Goal: Communication & Community: Answer question/provide support

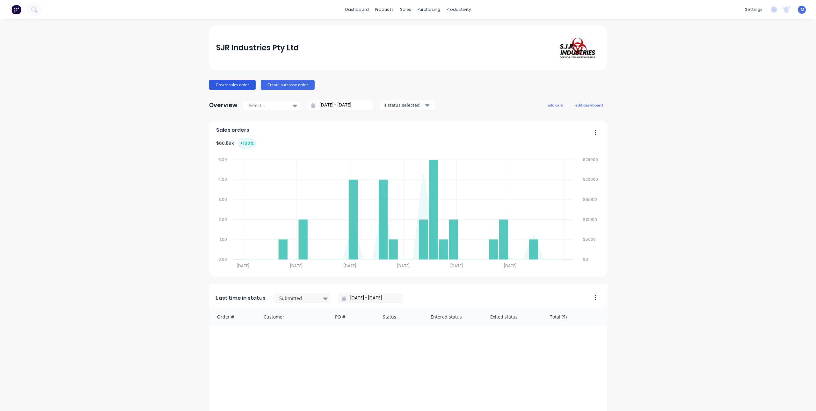
click at [234, 82] on button "Create sales order" at bounding box center [232, 85] width 47 height 10
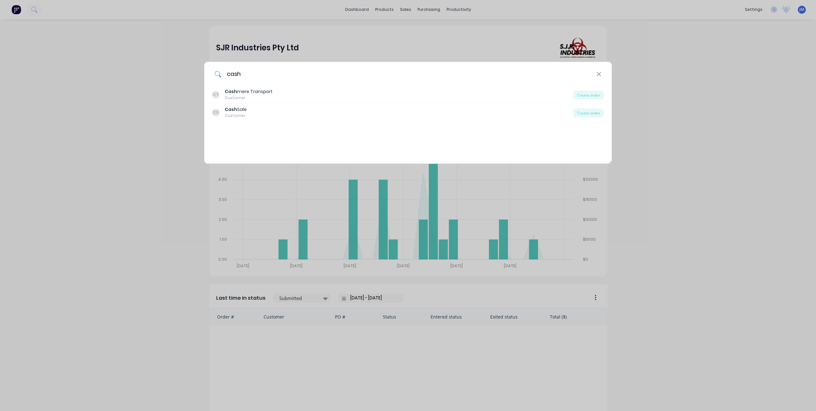
drag, startPoint x: 610, startPoint y: 119, endPoint x: 607, endPoint y: 161, distance: 42.2
click at [607, 161] on div "CT Cash mere Transport Customer Create order CS Cash Sale Customer Create order" at bounding box center [408, 125] width 408 height 78
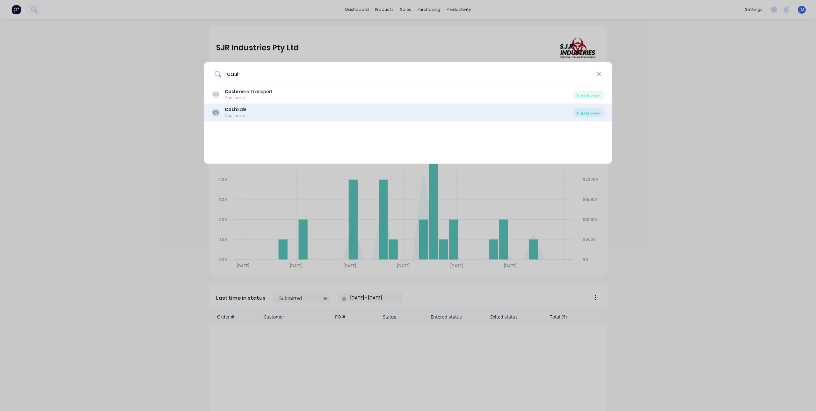
type input "cash"
click at [592, 113] on div "Create order" at bounding box center [588, 112] width 31 height 9
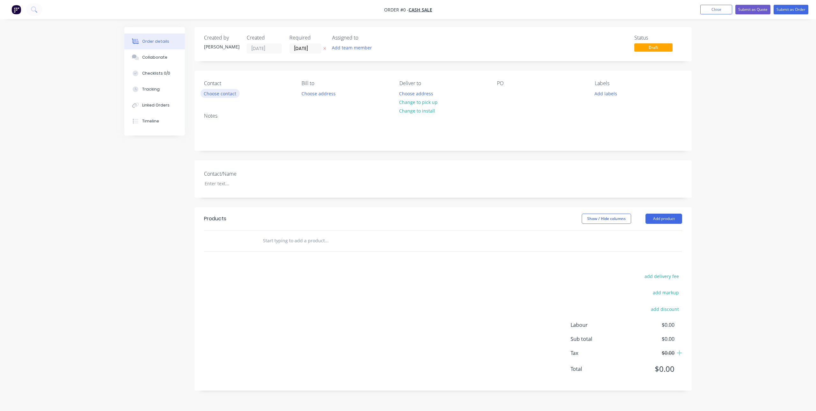
click at [229, 96] on button "Choose contact" at bounding box center [220, 93] width 39 height 9
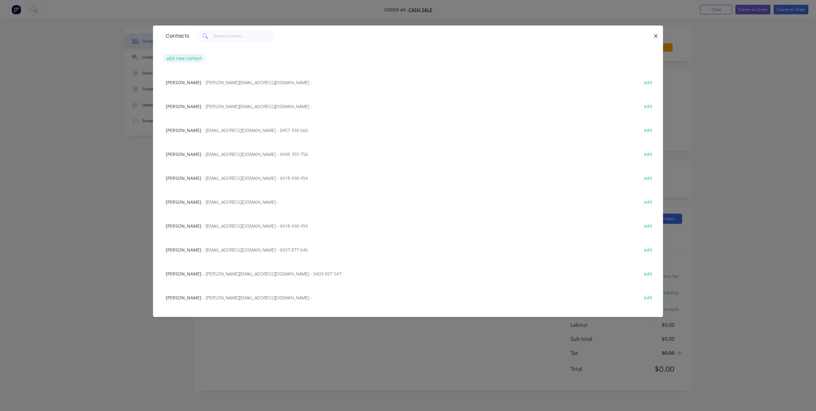
click at [189, 57] on button "add new contact" at bounding box center [184, 58] width 42 height 9
select select "AU"
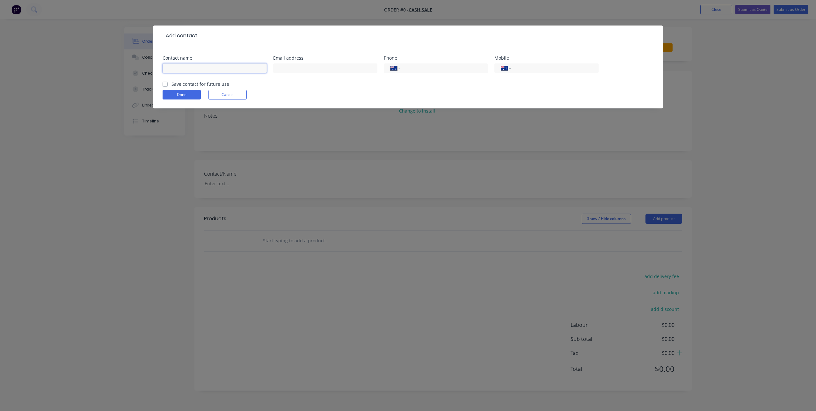
click at [223, 70] on input "text" at bounding box center [215, 68] width 104 height 10
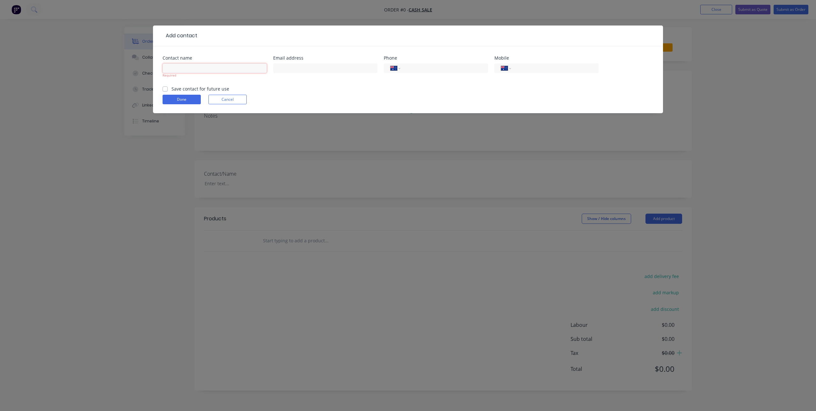
click at [210, 72] on input "text" at bounding box center [215, 68] width 104 height 10
paste input "[PERSON_NAME]"
type input "[PERSON_NAME]"
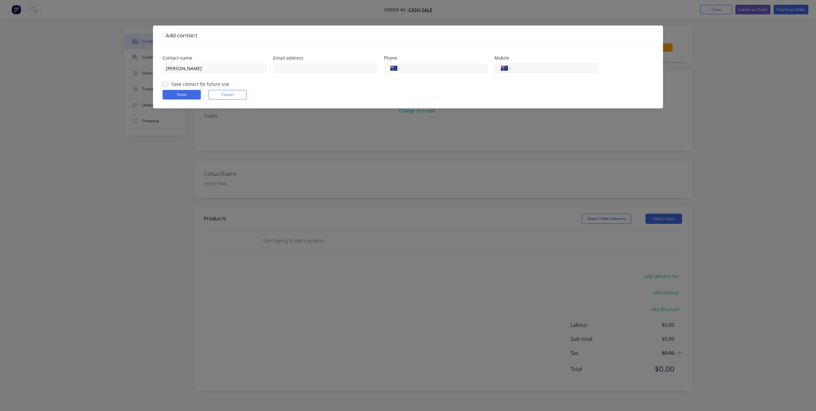
click at [545, 71] on input "tel" at bounding box center [554, 68] width 77 height 7
paste input "0497 811 537"
type input "0497 811 537"
click at [305, 69] on input "text" at bounding box center [325, 68] width 104 height 10
paste input "[PERSON_NAME][EMAIL_ADDRESS][DOMAIN_NAME]"
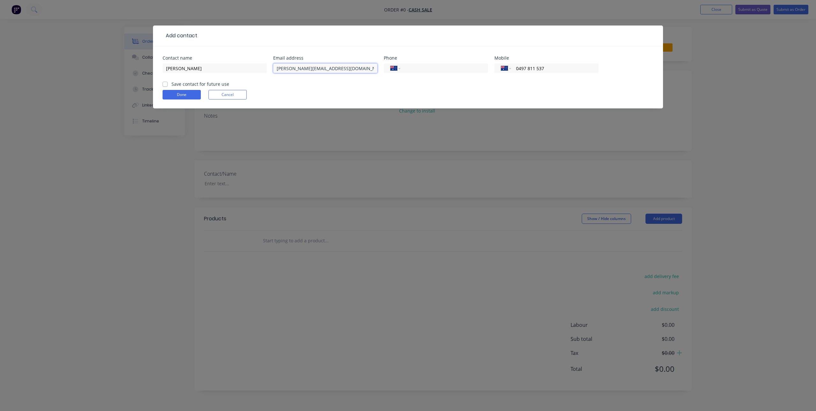
type input "[PERSON_NAME][EMAIL_ADDRESS][DOMAIN_NAME]"
click at [172, 85] on label "Save contact for future use" at bounding box center [201, 84] width 58 height 7
click at [165, 85] on input "Save contact for future use" at bounding box center [165, 84] width 5 height 6
checkbox input "true"
click at [179, 91] on button "Done" at bounding box center [182, 95] width 38 height 10
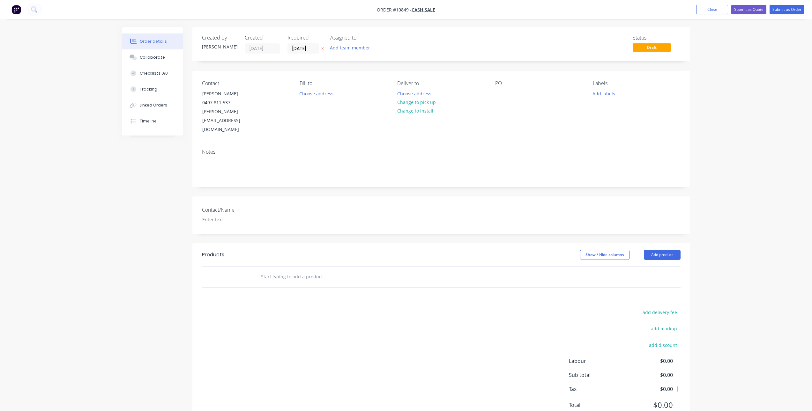
click at [286, 270] on input "text" at bounding box center [325, 276] width 128 height 13
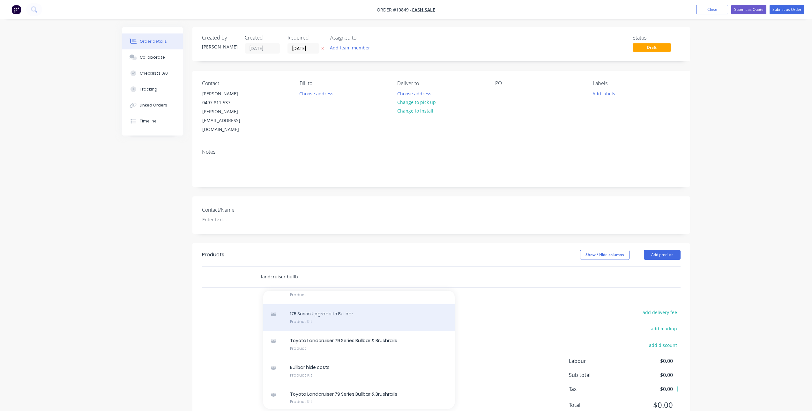
scroll to position [202, 0]
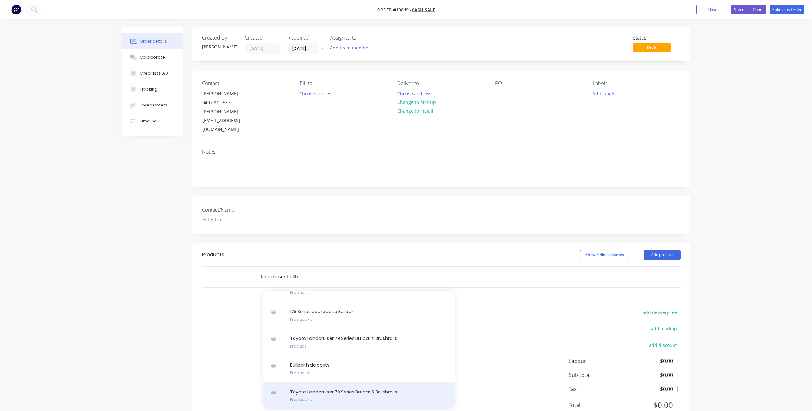
type input "landcruiser bullb"
click at [358, 382] on div "Toyota Landcruiser 79 Series Bullbar & Brushrails Product Kit" at bounding box center [358, 395] width 191 height 27
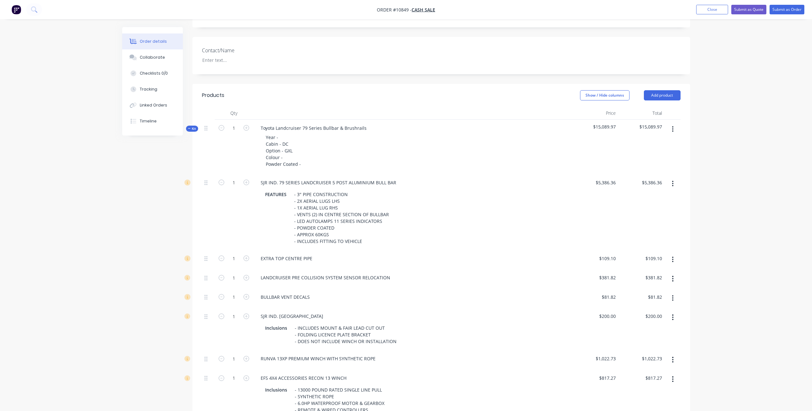
scroll to position [191, 0]
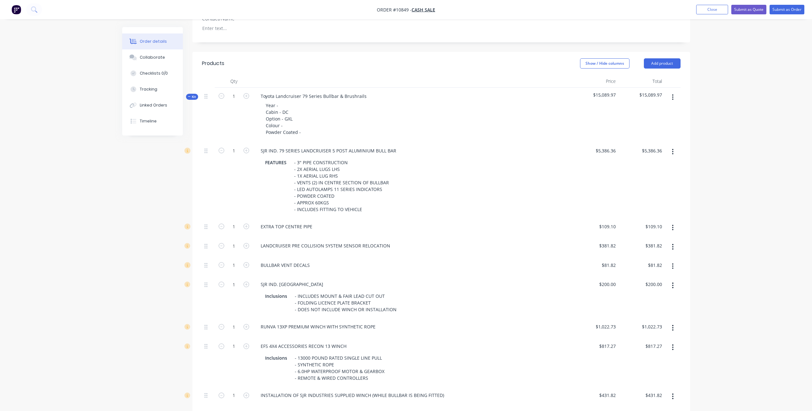
click at [669, 241] on button "button" at bounding box center [672, 246] width 15 height 11
click at [651, 284] on div "Delete" at bounding box center [649, 288] width 49 height 9
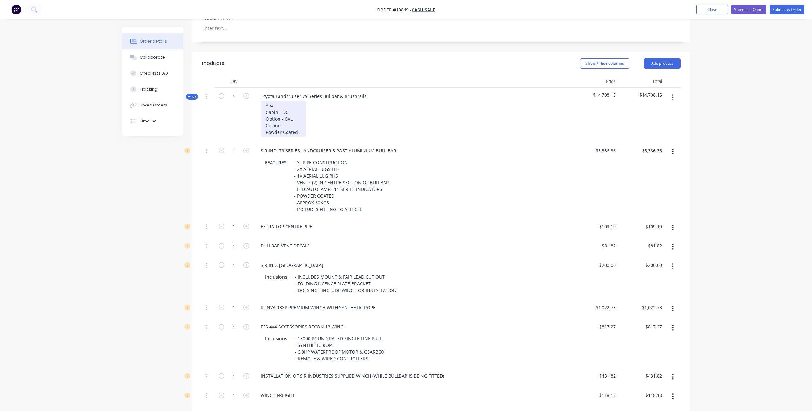
click at [289, 101] on div "Year - Cabin - DC Option - GXL Colour - Powder Coated -" at bounding box center [283, 119] width 45 height 36
click at [286, 101] on div "Year - 06/2012 Cabin - DC Option - GXL Colour - Powder Coated -" at bounding box center [283, 119] width 45 height 36
click at [285, 101] on div "Year - 06/2012 Cabin - DC Option - GXL Colour - Powder Coated -" at bounding box center [283, 119] width 45 height 36
click at [289, 101] on div "Year - 06/2012 Cabin - SC Option - GXL Colour - Powder Coated -" at bounding box center [283, 119] width 45 height 36
click at [299, 109] on div "Year - 06/2012 Cabin - SC Option - GX Colour - Powder Coated -" at bounding box center [283, 119] width 45 height 36
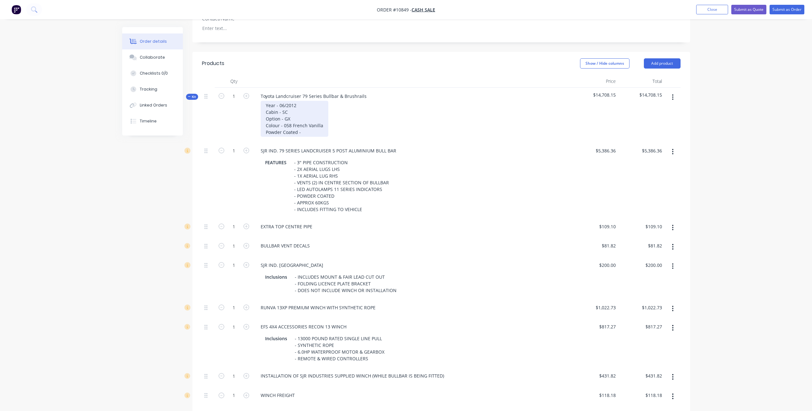
click at [318, 114] on div "Year - 06/2012 Cabin - SC Option - GX Colour - 058 French Vanilla Powder Coated…" at bounding box center [295, 119] width 68 height 36
drag, startPoint x: 323, startPoint y: 108, endPoint x: 284, endPoint y: 108, distance: 38.9
click at [284, 108] on div "Year - 06/2012 Cabin - SC Option - GX Colour - 058 French Vanilla Powder Coated…" at bounding box center [295, 119] width 68 height 36
copy div "058 French Vanilla"
click at [310, 114] on div "Year - 06/2012 Cabin - SC Option - GX Colour - 058 French Vanilla Powder Coated…" at bounding box center [295, 119] width 68 height 36
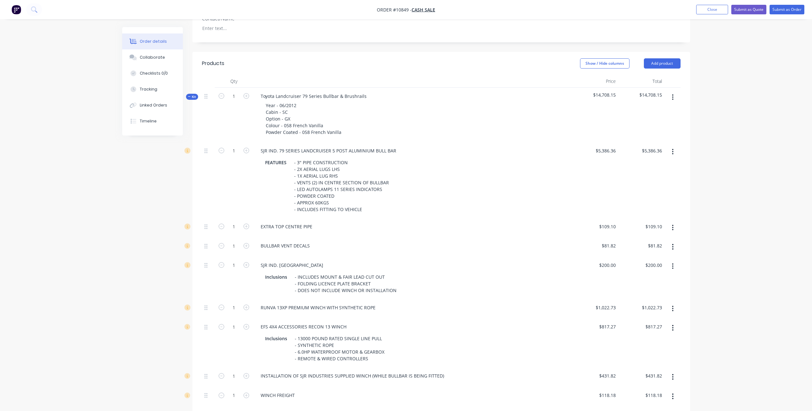
click at [670, 241] on button "button" at bounding box center [672, 246] width 15 height 11
click at [638, 284] on div "Delete" at bounding box center [649, 288] width 49 height 9
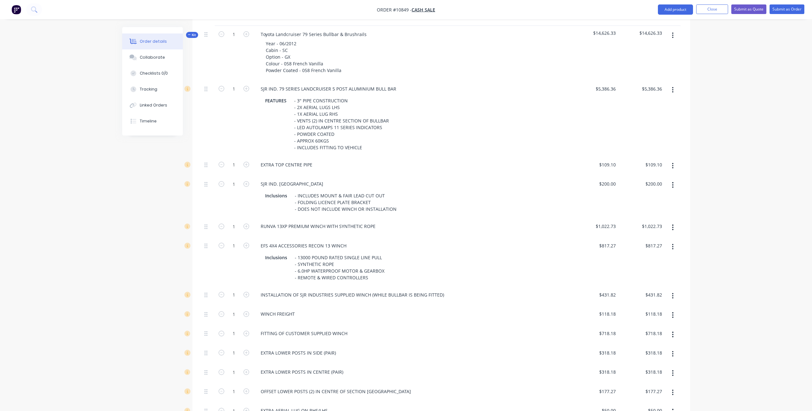
scroll to position [255, 0]
click at [671, 220] on button "button" at bounding box center [672, 225] width 15 height 11
click at [630, 263] on div "Delete" at bounding box center [649, 267] width 49 height 9
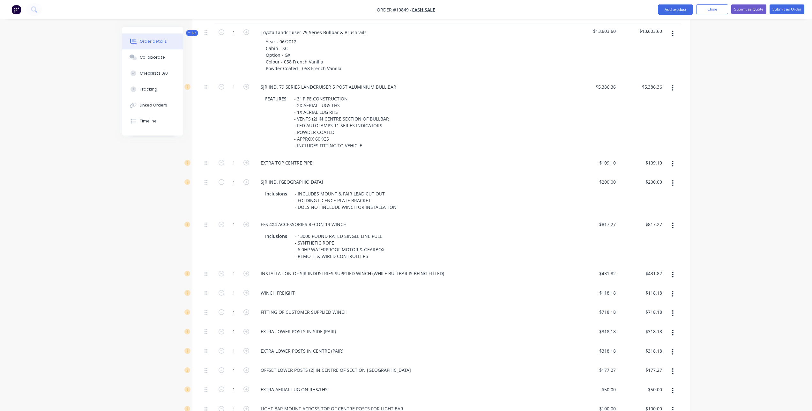
click at [669, 220] on button "button" at bounding box center [672, 225] width 15 height 11
click at [639, 263] on div "Delete" at bounding box center [649, 267] width 49 height 9
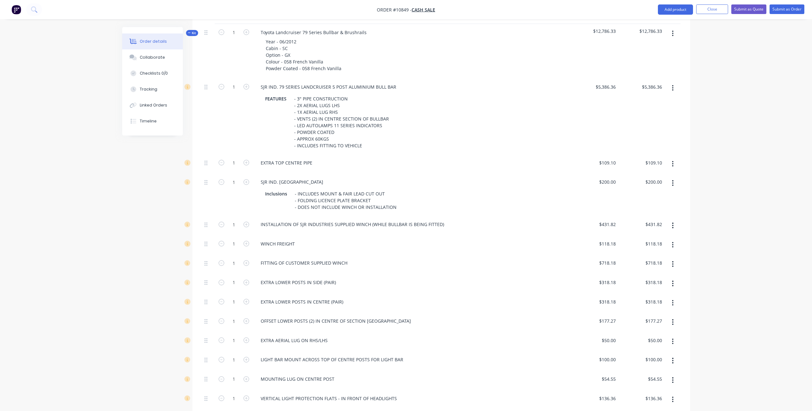
click at [673, 222] on icon "button" at bounding box center [673, 225] width 2 height 7
click at [648, 263] on div "Delete" at bounding box center [649, 267] width 49 height 9
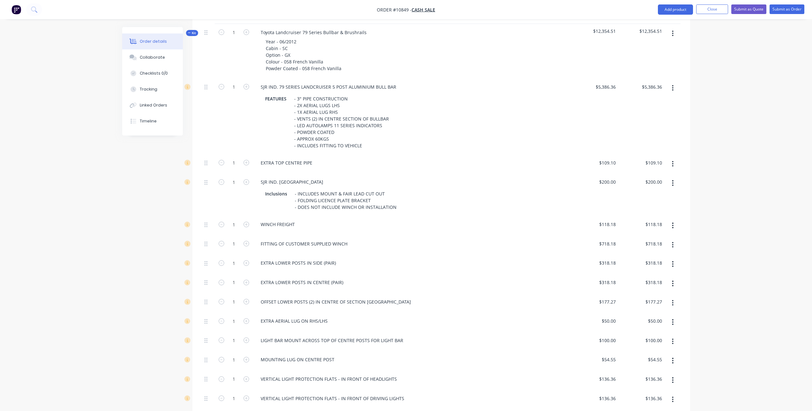
click at [674, 220] on button "button" at bounding box center [672, 225] width 15 height 11
click at [653, 263] on div "Delete" at bounding box center [649, 267] width 49 height 9
click at [675, 258] on button "button" at bounding box center [672, 263] width 15 height 11
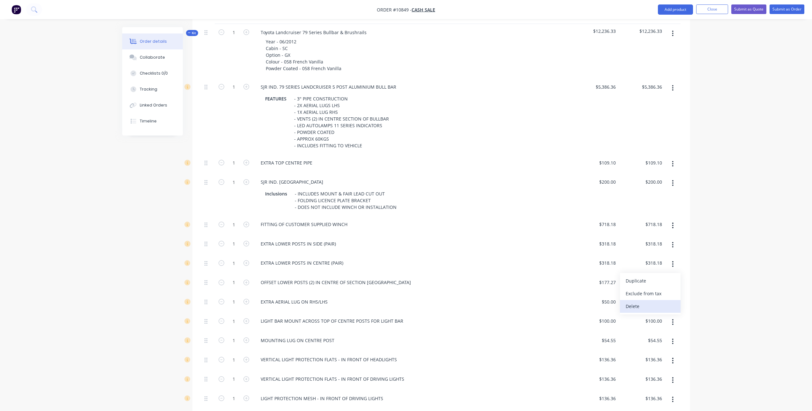
click at [649, 302] on div "Delete" at bounding box center [649, 306] width 49 height 9
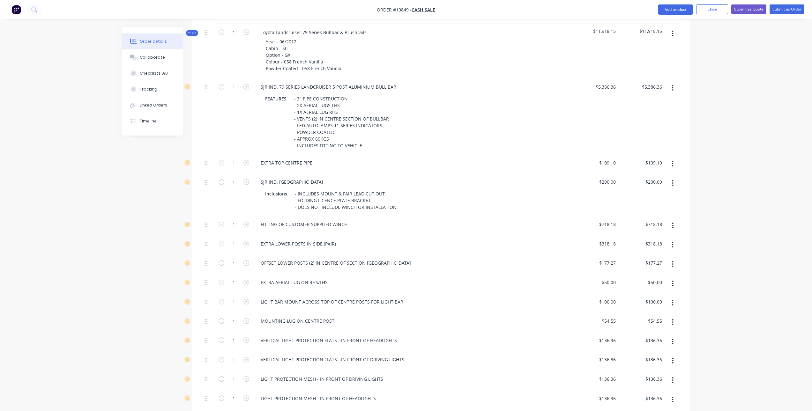
click at [674, 258] on button "button" at bounding box center [672, 263] width 15 height 11
click at [653, 302] on div "Delete" at bounding box center [649, 306] width 49 height 9
click at [244, 260] on icon "button" at bounding box center [246, 263] width 6 height 6
type input "2"
type input "$100.00"
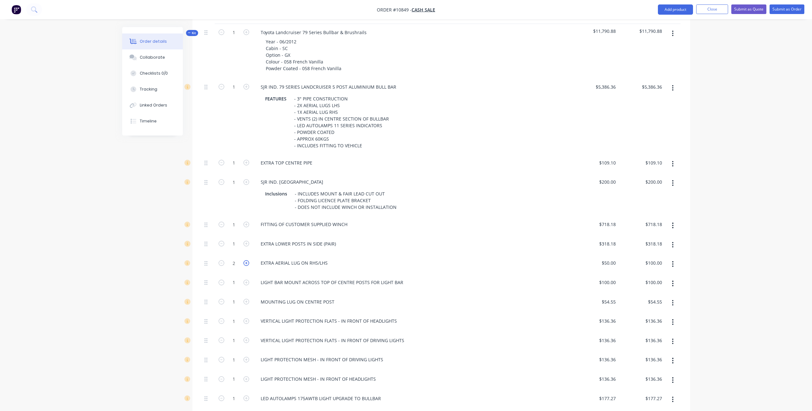
click at [244, 260] on icon "button" at bounding box center [246, 263] width 6 height 6
type input "3"
type input "$150.00"
click at [670, 278] on button "button" at bounding box center [672, 283] width 15 height 11
click at [653, 321] on div "Delete" at bounding box center [649, 325] width 49 height 9
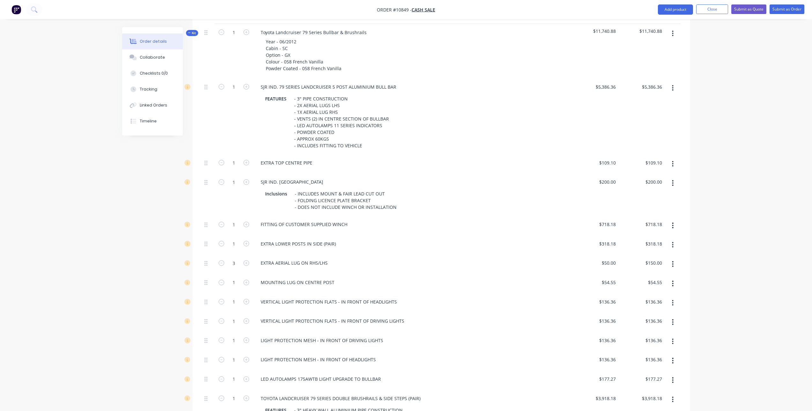
click at [673, 280] on icon "button" at bounding box center [673, 283] width 2 height 7
click at [659, 321] on div "Delete" at bounding box center [649, 325] width 49 height 9
click at [670, 316] on button "button" at bounding box center [672, 321] width 15 height 11
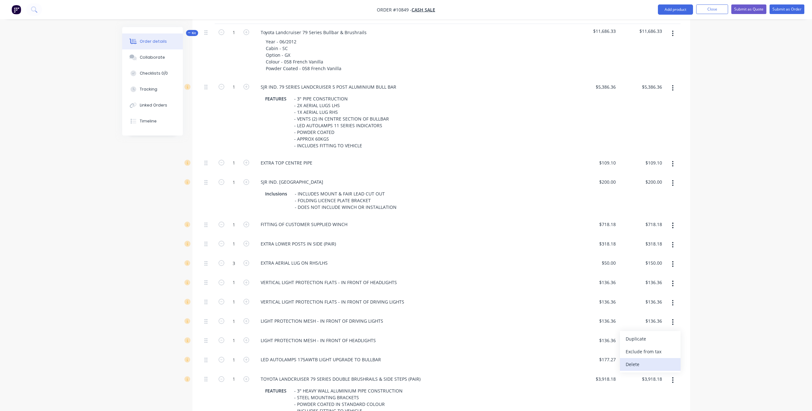
click at [654, 360] on div "Delete" at bounding box center [649, 364] width 49 height 9
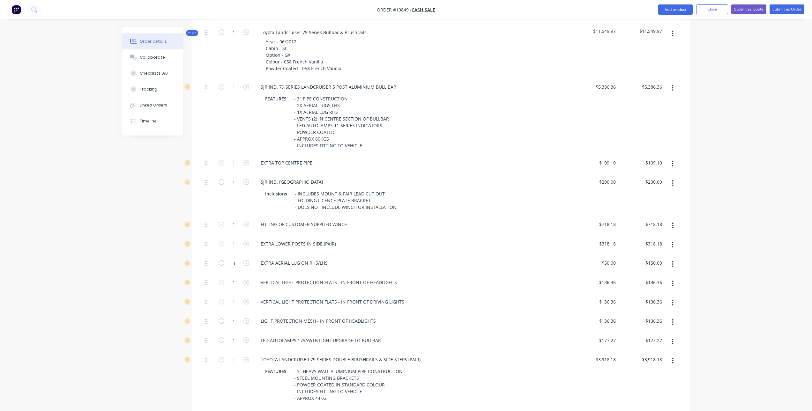
click at [671, 316] on button "button" at bounding box center [672, 321] width 15 height 11
click at [652, 360] on div "Delete" at bounding box center [649, 364] width 49 height 9
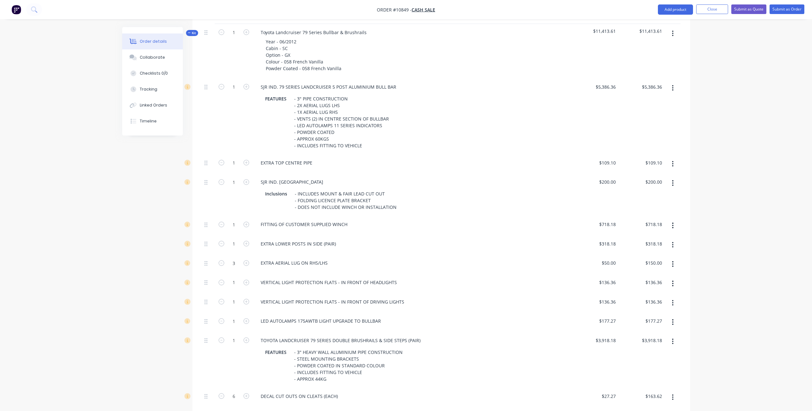
click at [671, 316] on button "button" at bounding box center [672, 321] width 15 height 11
click at [649, 360] on div "Delete" at bounding box center [649, 364] width 49 height 9
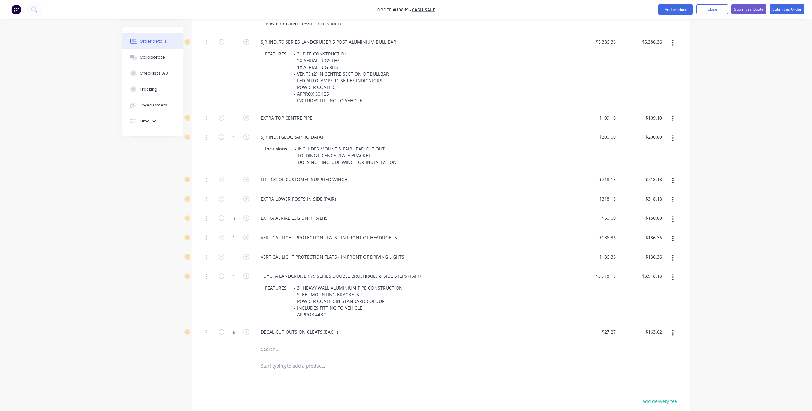
scroll to position [383, 0]
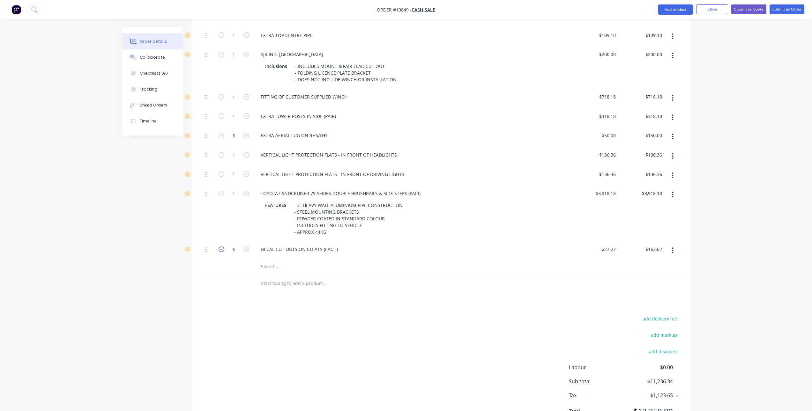
click at [220, 247] on icon "button" at bounding box center [221, 250] width 6 height 6
type input "5"
type input "$136.35"
click at [220, 247] on icon "button" at bounding box center [221, 250] width 6 height 6
type input "4"
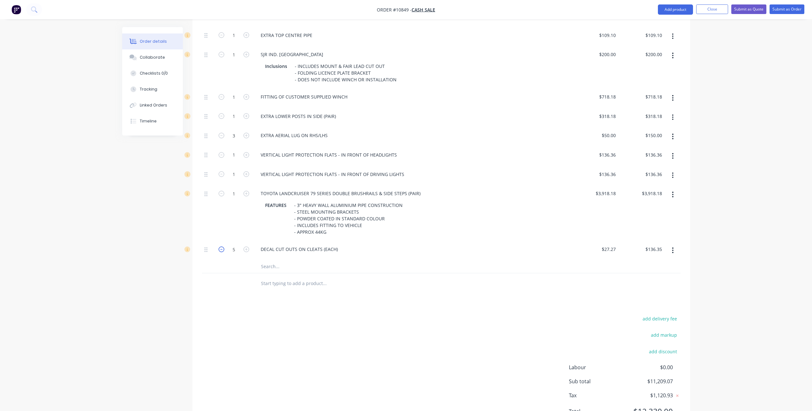
type input "$109.08"
click at [220, 247] on icon "button" at bounding box center [221, 250] width 6 height 6
type input "3"
type input "$81.81"
click at [220, 247] on icon "button" at bounding box center [221, 250] width 6 height 6
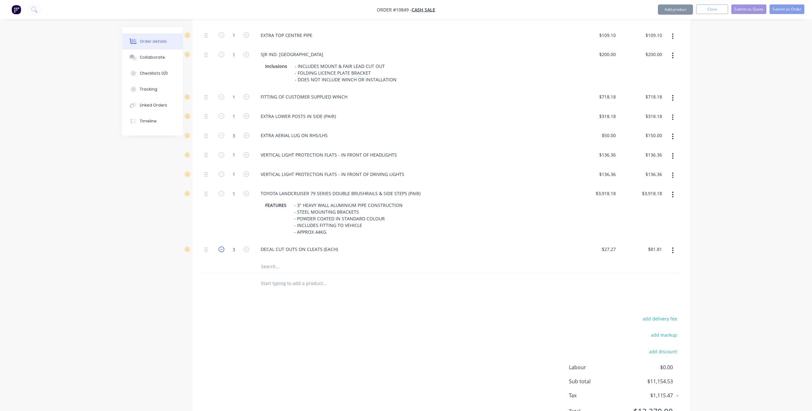
type input "2"
type input "$54.54"
click at [220, 247] on icon "button" at bounding box center [221, 250] width 6 height 6
type input "1"
type input "$27.27"
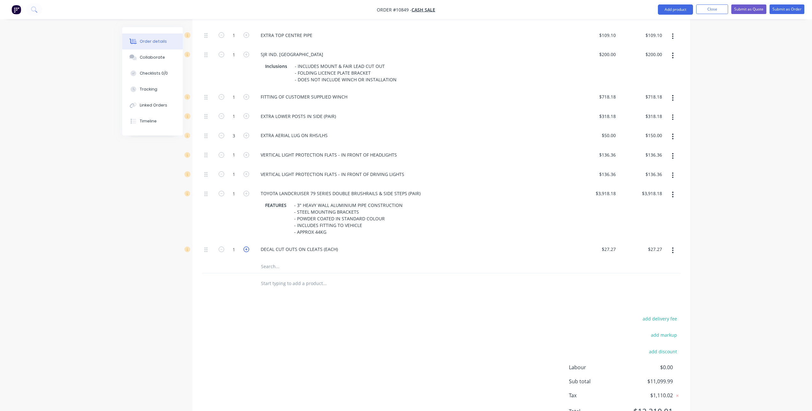
click at [246, 247] on icon "button" at bounding box center [246, 250] width 6 height 6
type input "2"
type input "$54.54"
click at [339, 245] on div "DECAL CUT OUTS ON CLEATS (EACH)" at bounding box center [298, 249] width 87 height 9
click at [610, 245] on input "27.27" at bounding box center [610, 249] width 15 height 9
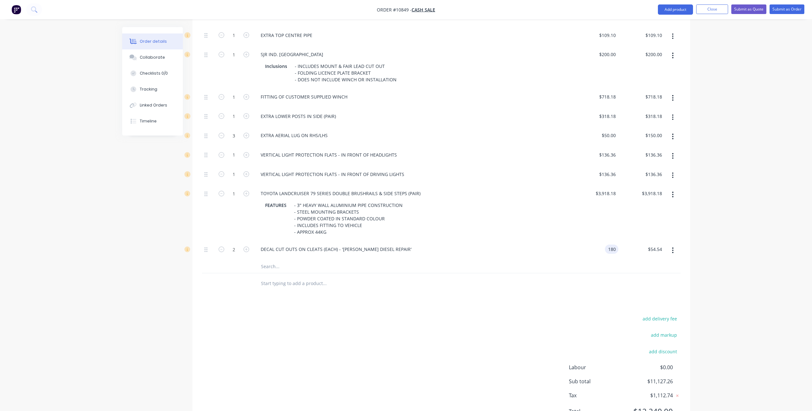
type input "$180.00"
type input "$360.00"
click at [600, 273] on div at bounding box center [441, 283] width 478 height 21
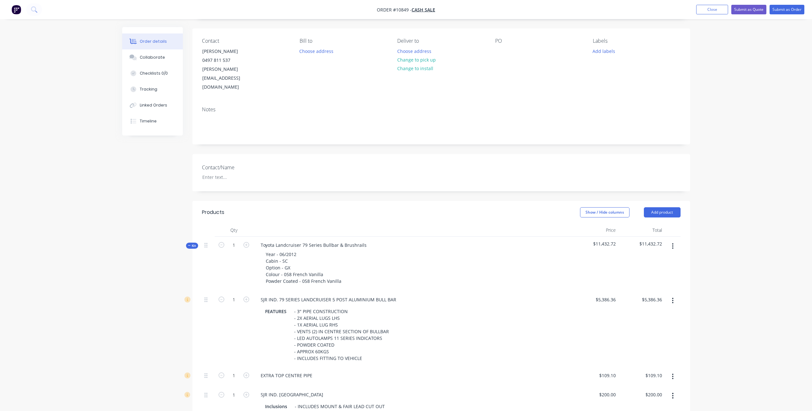
scroll to position [0, 0]
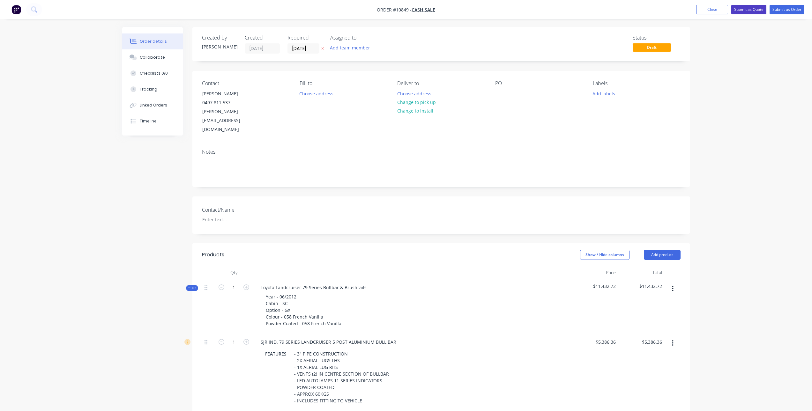
click at [747, 12] on button "Submit as Quote" at bounding box center [748, 10] width 35 height 10
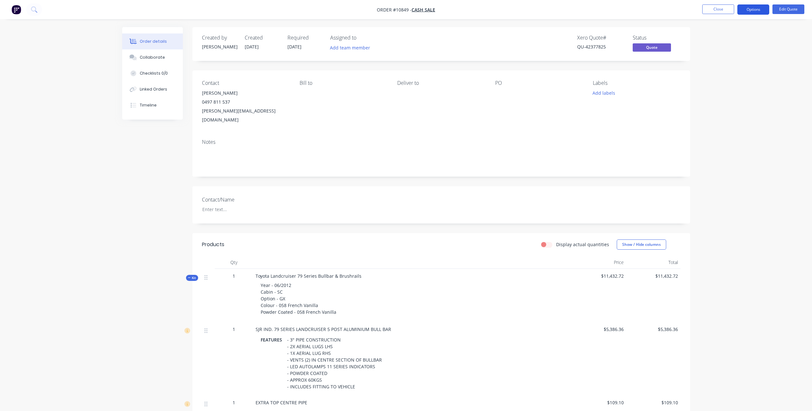
click at [747, 7] on button "Options" at bounding box center [753, 9] width 32 height 10
click at [732, 41] on div "Quote" at bounding box center [734, 38] width 59 height 9
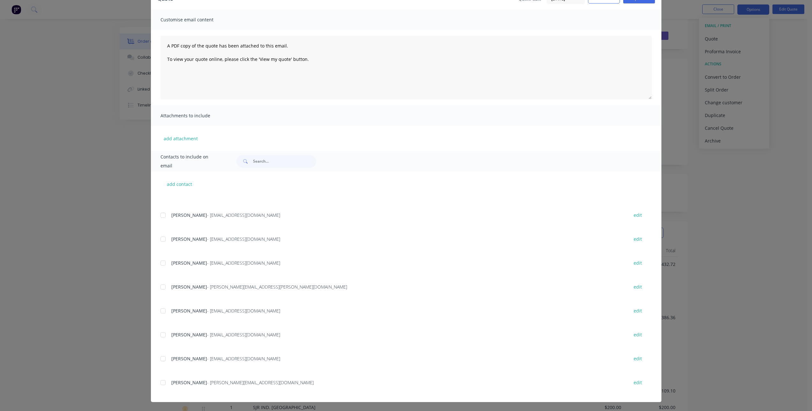
scroll to position [32, 0]
click at [162, 382] on div at bounding box center [163, 382] width 13 height 13
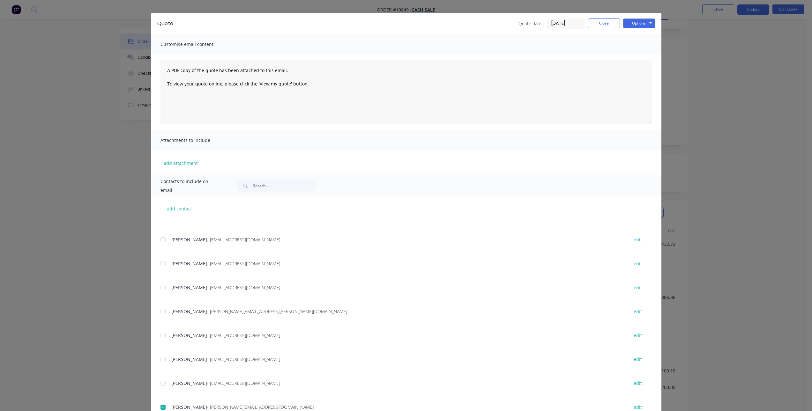
scroll to position [0, 0]
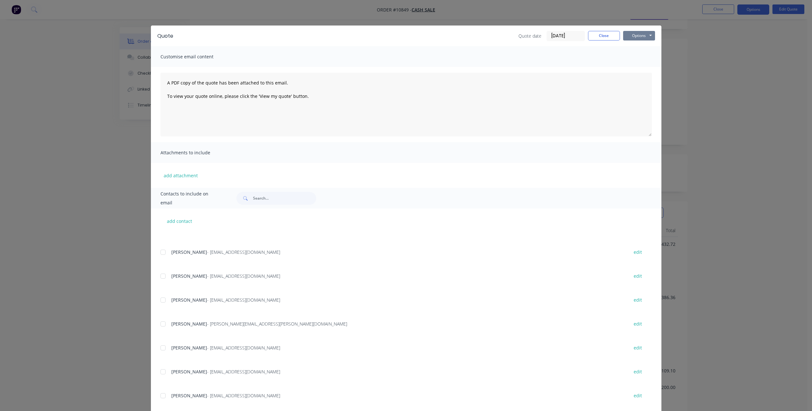
click at [634, 35] on button "Options" at bounding box center [639, 36] width 32 height 10
click at [634, 68] on button "Email" at bounding box center [643, 68] width 41 height 11
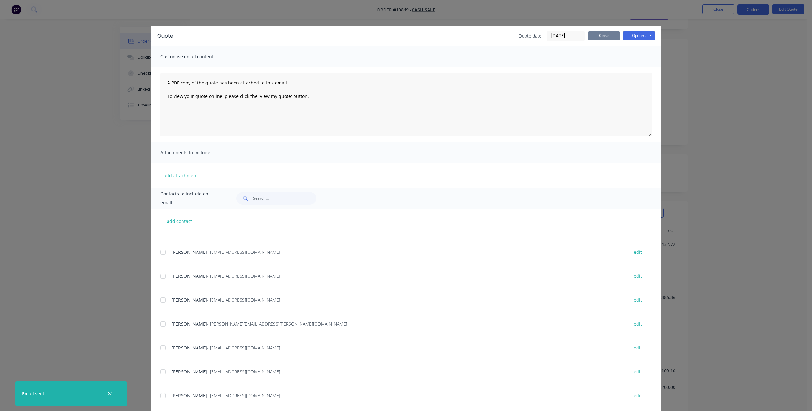
click at [599, 36] on button "Close" at bounding box center [604, 36] width 32 height 10
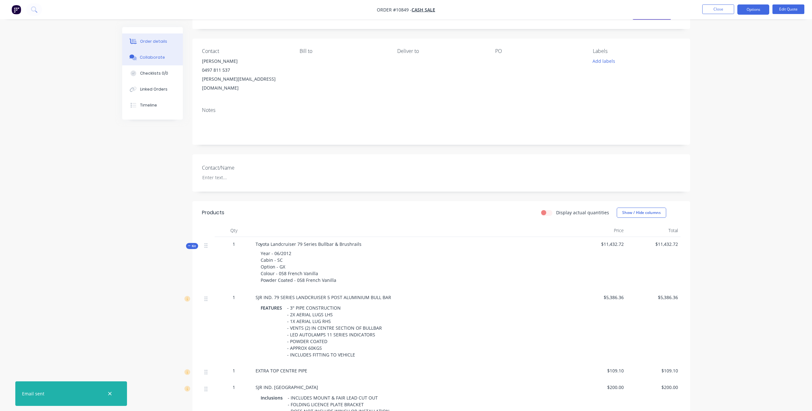
click at [148, 56] on div "Collaborate" at bounding box center [152, 58] width 25 height 6
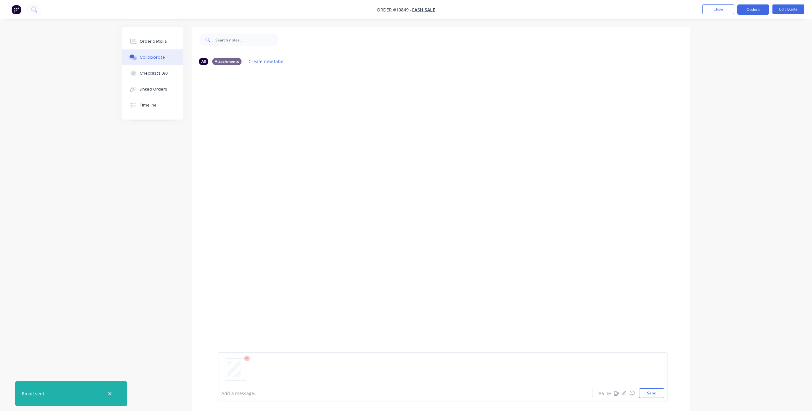
click at [122, 49] on button "Collaborate" at bounding box center [152, 57] width 61 height 16
click at [649, 396] on button "Send" at bounding box center [651, 393] width 25 height 10
click at [712, 12] on button "Close" at bounding box center [718, 9] width 32 height 10
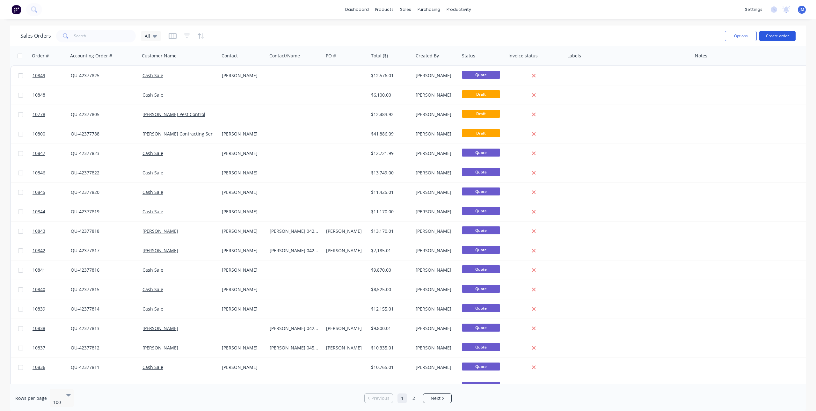
click at [789, 36] on button "Create order" at bounding box center [778, 36] width 36 height 10
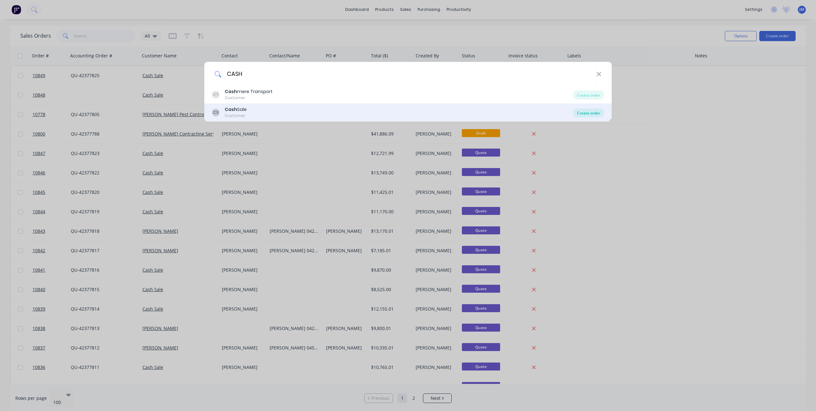
type input "CASH"
click at [587, 113] on div "Create order" at bounding box center [588, 112] width 31 height 9
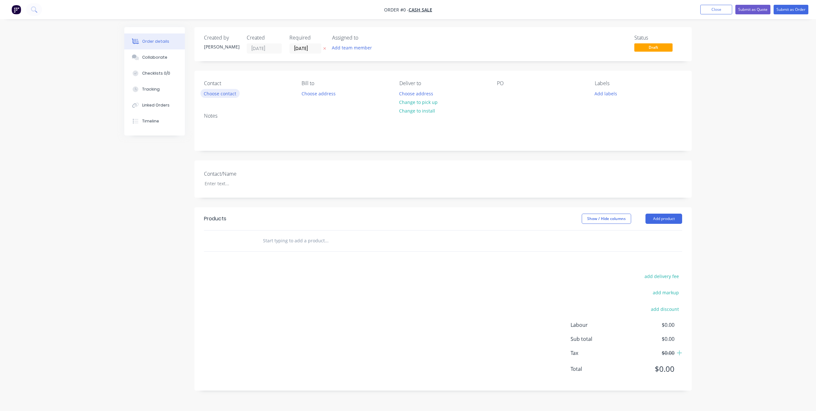
click at [224, 95] on button "Choose contact" at bounding box center [220, 93] width 39 height 9
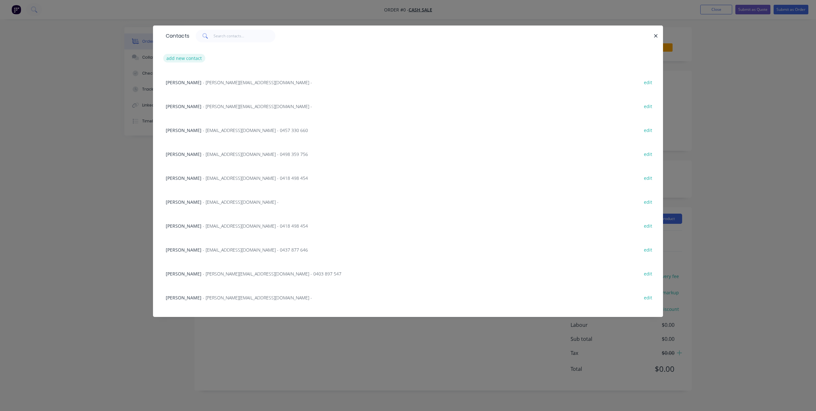
click at [173, 59] on button "add new contact" at bounding box center [184, 58] width 42 height 9
select select "AU"
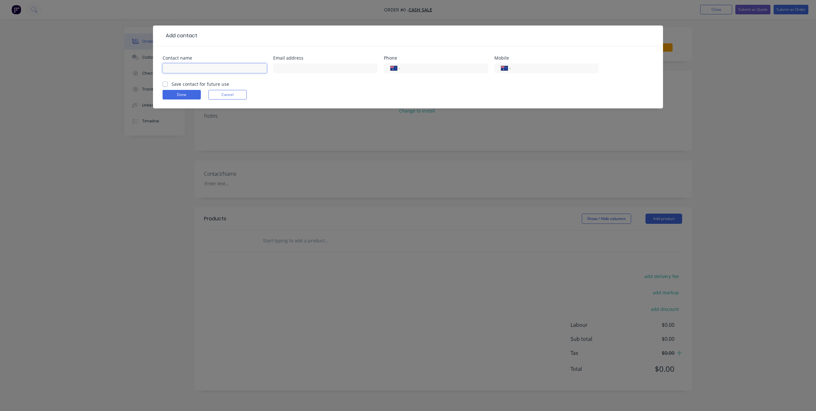
click at [231, 66] on input "text" at bounding box center [215, 68] width 104 height 10
paste input "[PERSON_NAME]"
type input "[PERSON_NAME]"
click at [525, 66] on input "tel" at bounding box center [554, 68] width 77 height 7
paste input "0439 717 404"
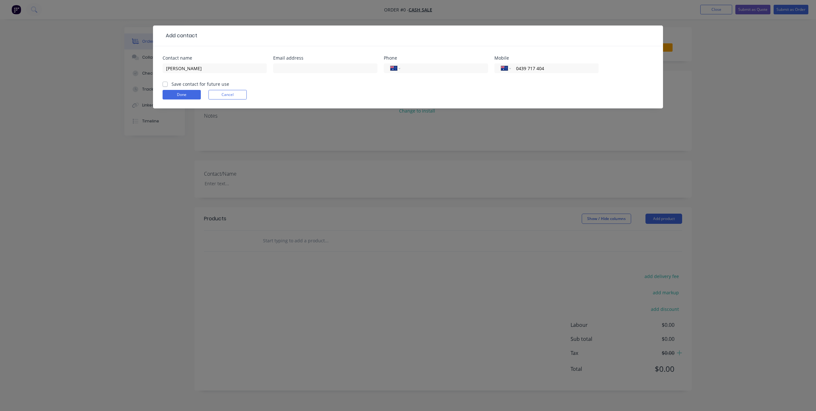
type input "0439 717 404"
click at [303, 67] on input "text" at bounding box center [325, 68] width 104 height 10
paste input "[EMAIL_ADDRESS][DOMAIN_NAME]"
type input "[EMAIL_ADDRESS][DOMAIN_NAME]"
click at [163, 81] on input "Save contact for future use" at bounding box center [165, 84] width 5 height 6
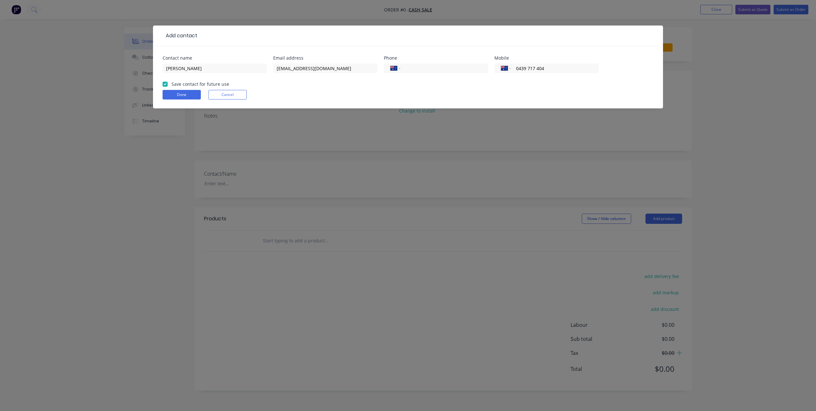
click at [172, 84] on label "Save contact for future use" at bounding box center [201, 84] width 58 height 7
click at [165, 84] on input "Save contact for future use" at bounding box center [165, 84] width 5 height 6
click at [168, 85] on div "Save contact for future use" at bounding box center [196, 84] width 67 height 7
click at [172, 84] on label "Save contact for future use" at bounding box center [201, 84] width 58 height 7
click at [164, 84] on input "Save contact for future use" at bounding box center [165, 84] width 5 height 6
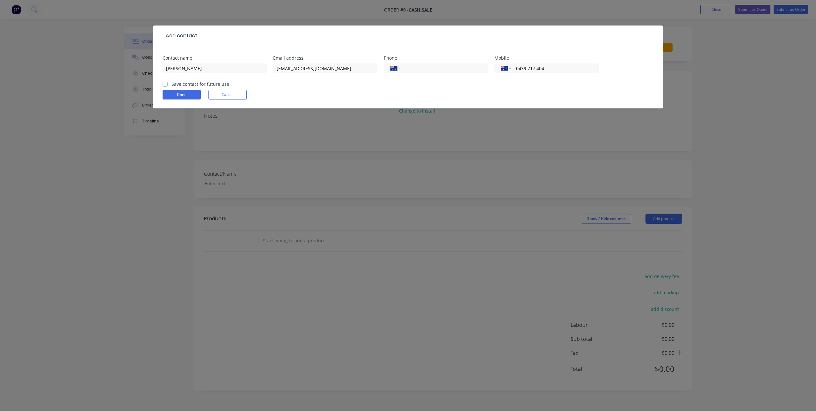
checkbox input "true"
click at [176, 95] on button "Done" at bounding box center [182, 95] width 38 height 10
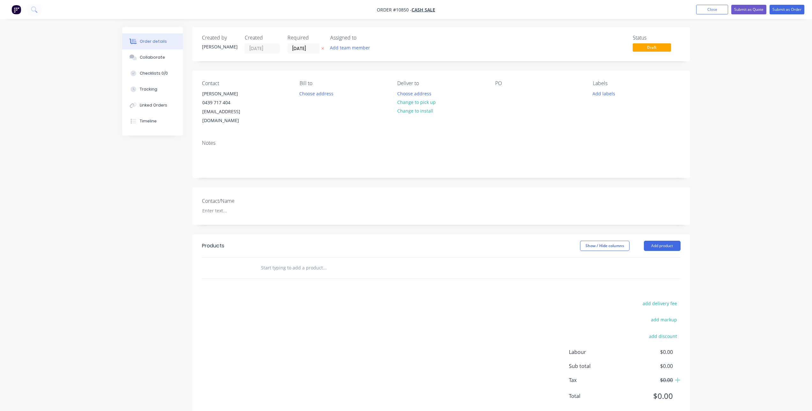
click at [298, 262] on input "text" at bounding box center [325, 268] width 128 height 13
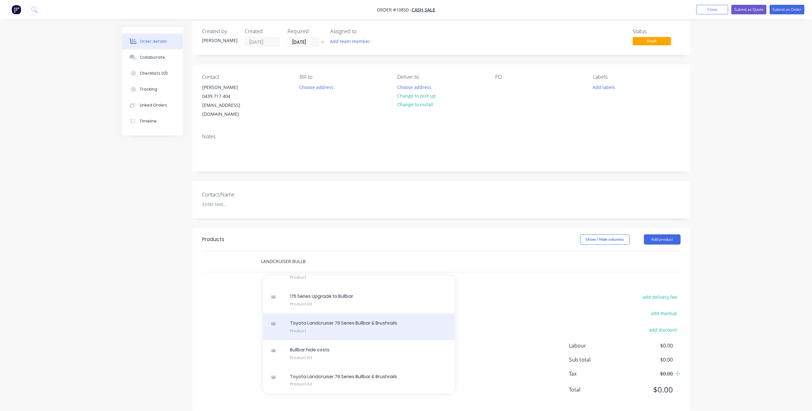
scroll to position [7, 0]
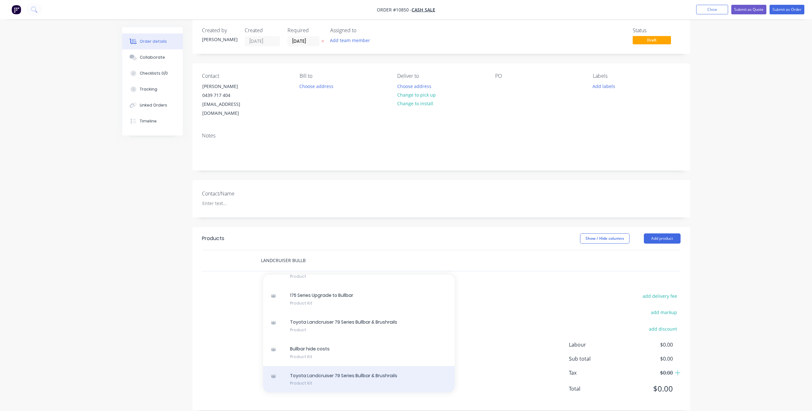
type input "LANDCRUISER BULLB"
click at [358, 366] on div "Toyota Landcruiser 79 Series Bullbar & Brushrails Product Kit" at bounding box center [358, 379] width 191 height 27
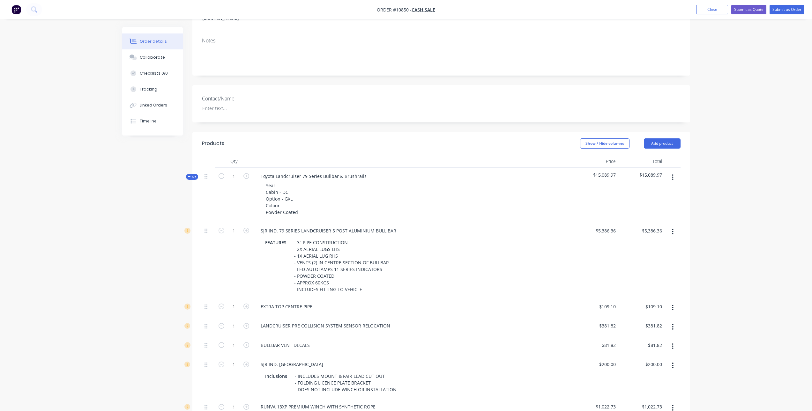
scroll to position [103, 0]
click at [294, 180] on div "Year - Cabin - DC Option - GXL Colour - Powder Coated -" at bounding box center [283, 198] width 45 height 36
click at [295, 198] on div "Year - 08/2025 Cabin - DC Option - GXL Colour - Powder Coated -" at bounding box center [283, 198] width 45 height 36
click at [301, 203] on div "Year - 08/2025 Cabin - DC Option - GXL Colour - Silver Powder Coated -" at bounding box center [283, 198] width 45 height 36
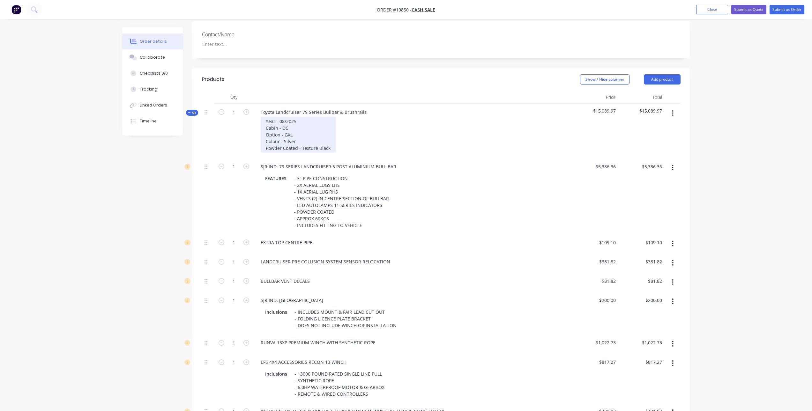
scroll to position [167, 0]
click at [353, 257] on div "LANDCRUISER PRE COLLISION SYSTEM SENSOR RELOCATION" at bounding box center [325, 261] width 140 height 9
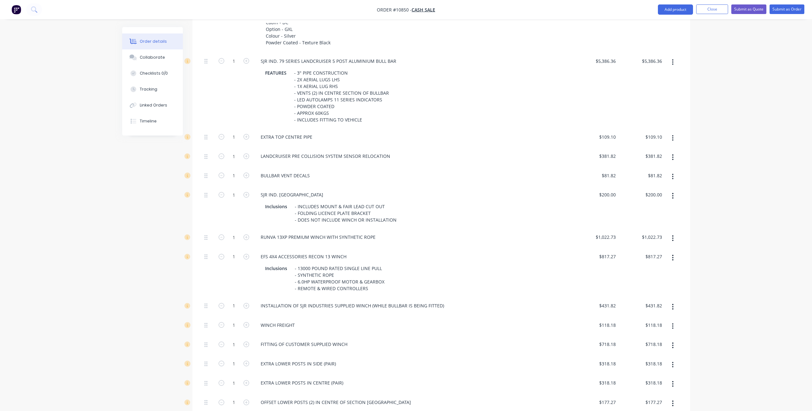
scroll to position [262, 0]
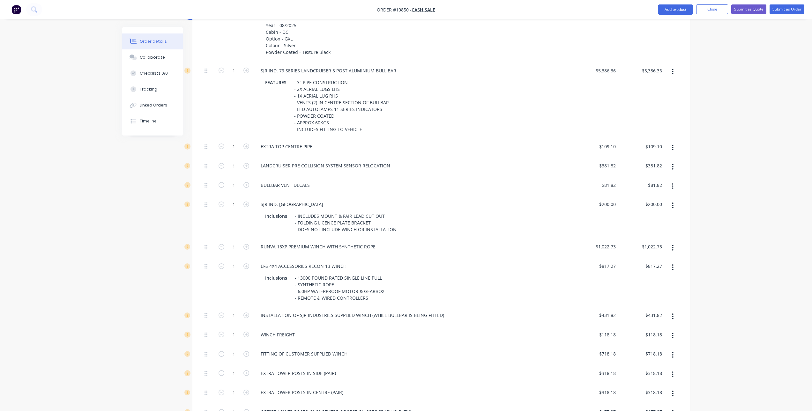
click at [675, 181] on button "button" at bounding box center [672, 186] width 15 height 11
click at [665, 224] on div "Delete" at bounding box center [649, 228] width 49 height 9
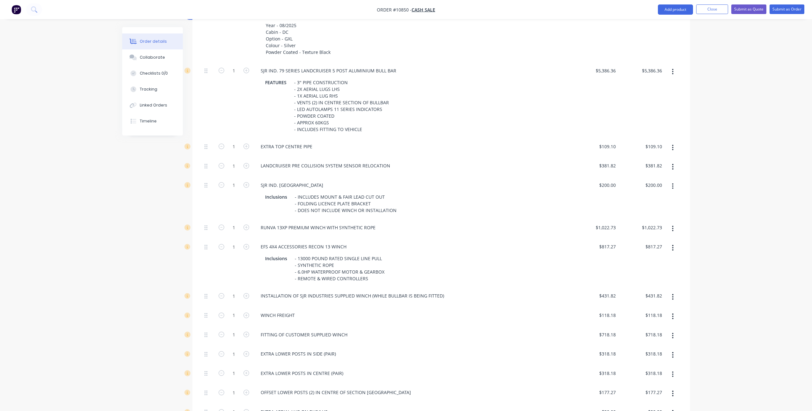
click at [672, 183] on icon "button" at bounding box center [673, 186] width 2 height 7
click at [655, 224] on div "Delete" at bounding box center [649, 228] width 49 height 9
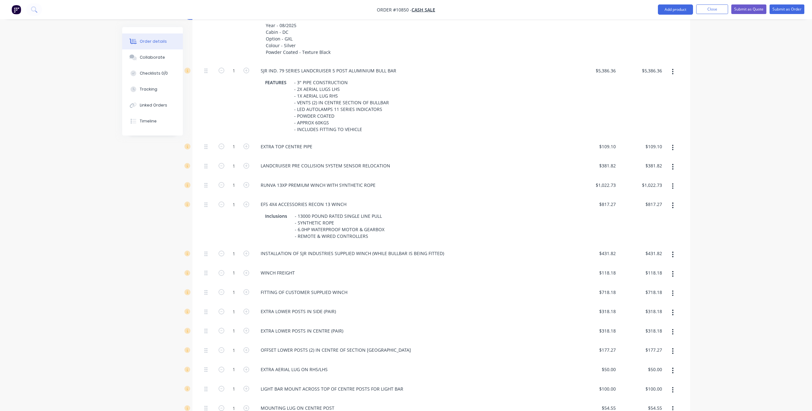
click at [675, 181] on button "button" at bounding box center [672, 186] width 15 height 11
click at [661, 224] on div "Delete" at bounding box center [649, 228] width 49 height 9
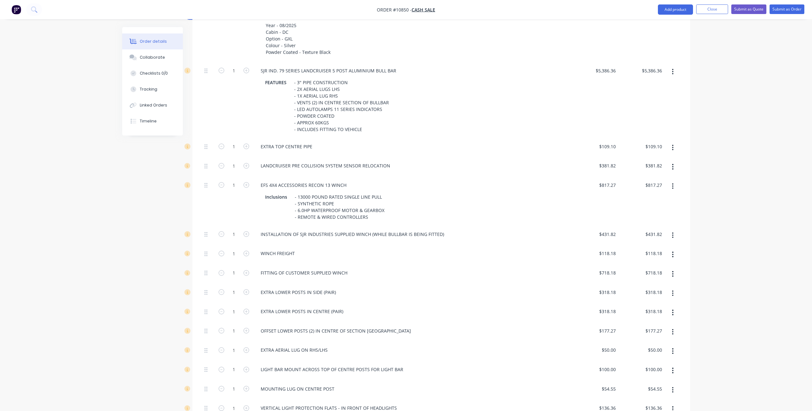
click at [671, 181] on button "button" at bounding box center [672, 186] width 15 height 11
click at [650, 224] on div "Delete" at bounding box center [649, 228] width 49 height 9
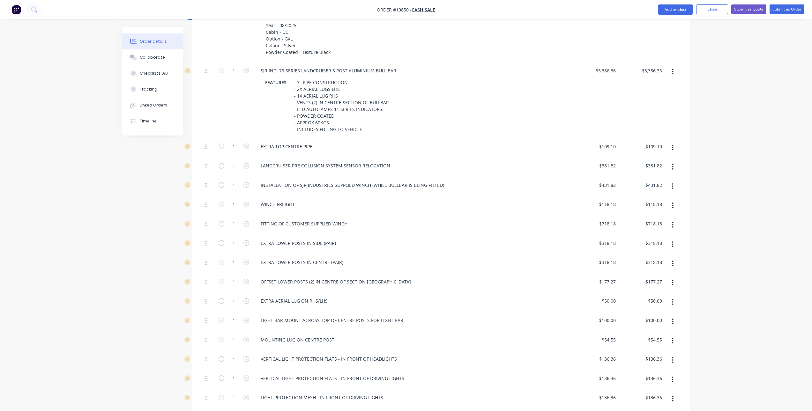
click at [671, 181] on button "button" at bounding box center [672, 186] width 15 height 11
click at [648, 224] on div "Delete" at bounding box center [649, 228] width 49 height 9
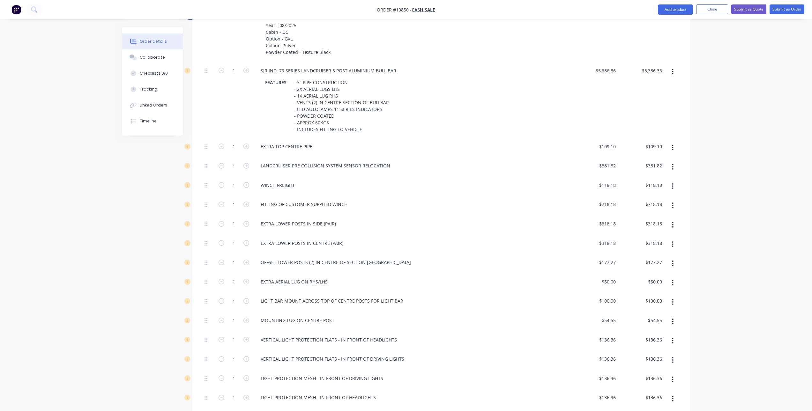
click at [672, 183] on icon "button" at bounding box center [673, 186] width 2 height 7
click at [653, 224] on div "Delete" at bounding box center [649, 228] width 49 height 9
click at [673, 183] on icon "button" at bounding box center [673, 186] width 2 height 7
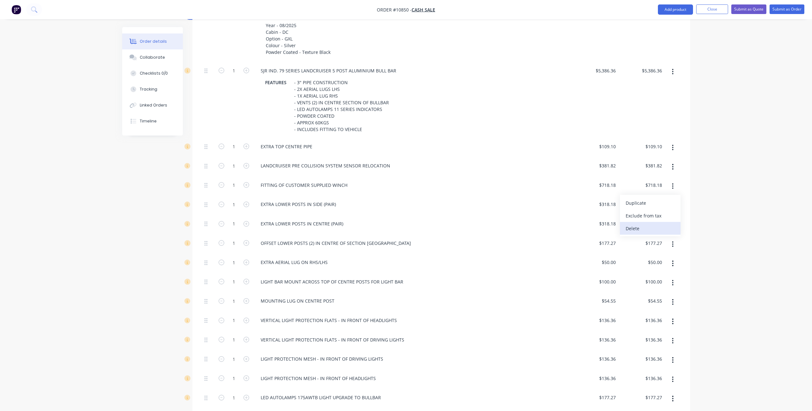
click at [654, 224] on div "Delete" at bounding box center [649, 228] width 49 height 9
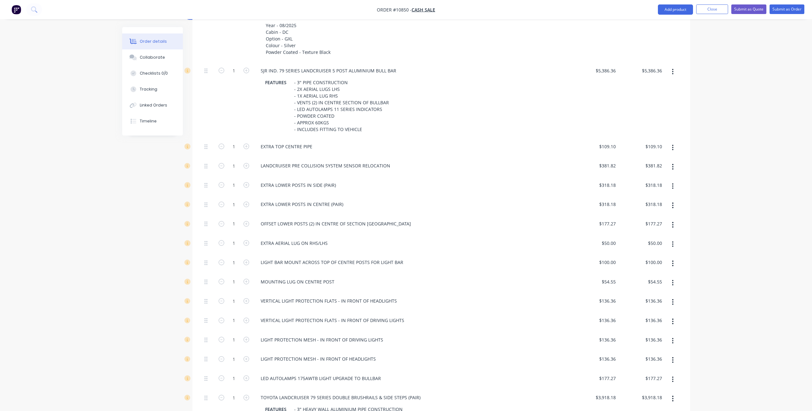
click at [672, 183] on icon "button" at bounding box center [672, 186] width 1 height 6
click at [667, 224] on div "Delete" at bounding box center [649, 228] width 49 height 9
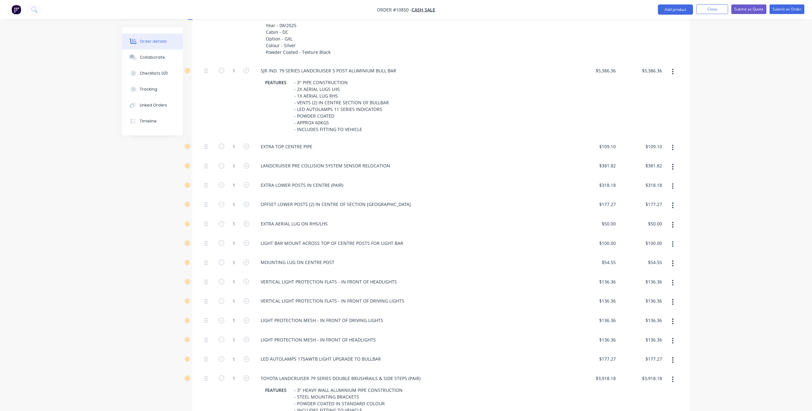
click at [674, 181] on button "button" at bounding box center [672, 186] width 15 height 11
click at [661, 224] on div "Delete" at bounding box center [649, 228] width 49 height 9
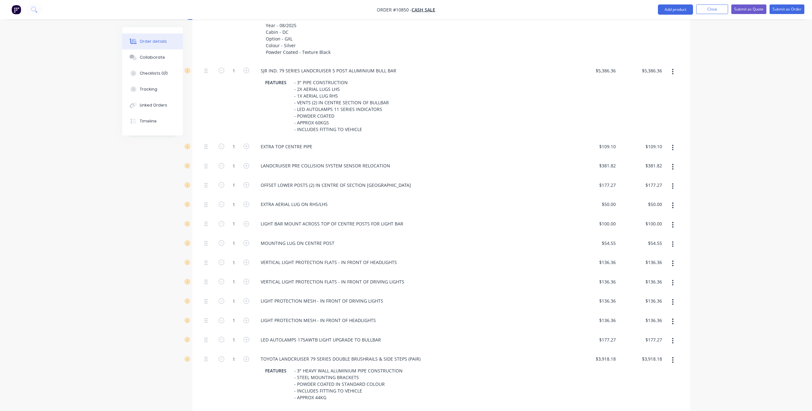
click at [673, 183] on icon "button" at bounding box center [672, 186] width 1 height 6
click at [650, 224] on div "Delete" at bounding box center [649, 228] width 49 height 9
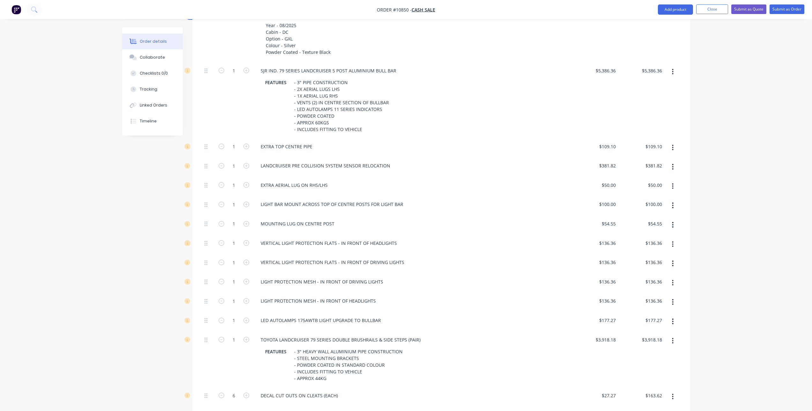
click at [675, 181] on button "button" at bounding box center [672, 186] width 15 height 11
click at [662, 224] on div "Delete" at bounding box center [649, 228] width 49 height 9
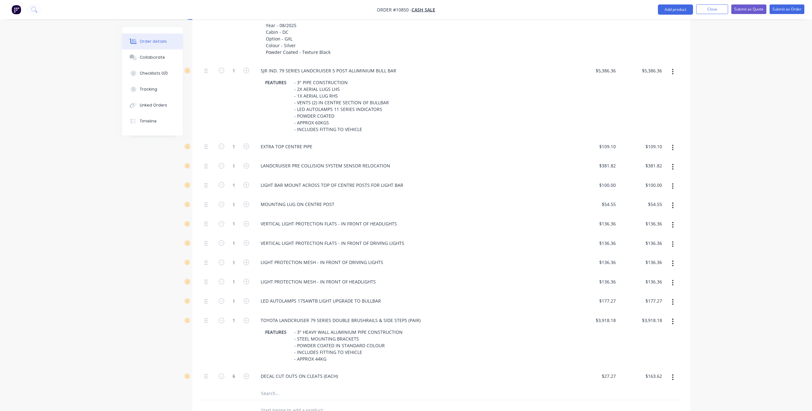
click at [672, 183] on icon "button" at bounding box center [673, 186] width 2 height 7
click at [644, 224] on div "Delete" at bounding box center [649, 228] width 49 height 9
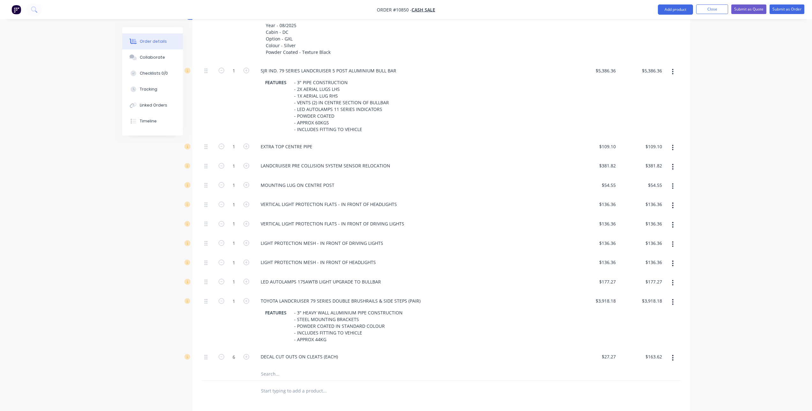
click at [671, 181] on button "button" at bounding box center [672, 186] width 15 height 11
click at [656, 224] on div "Delete" at bounding box center [649, 228] width 49 height 9
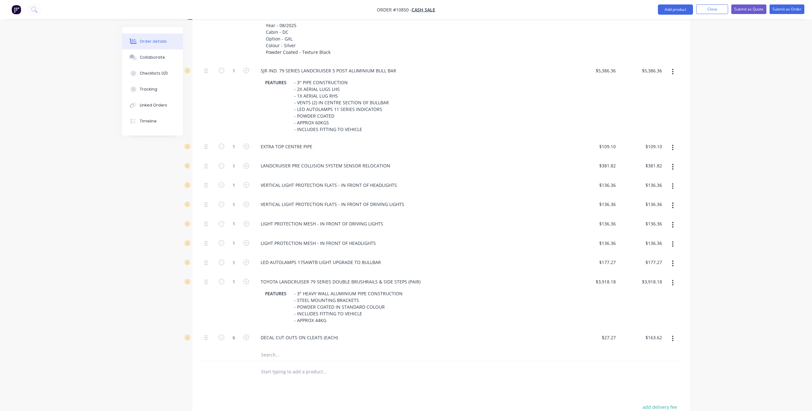
click at [670, 181] on button "button" at bounding box center [672, 186] width 15 height 11
drag, startPoint x: 651, startPoint y: 218, endPoint x: 642, endPoint y: 209, distance: 13.1
click at [651, 224] on div "Delete" at bounding box center [649, 228] width 49 height 9
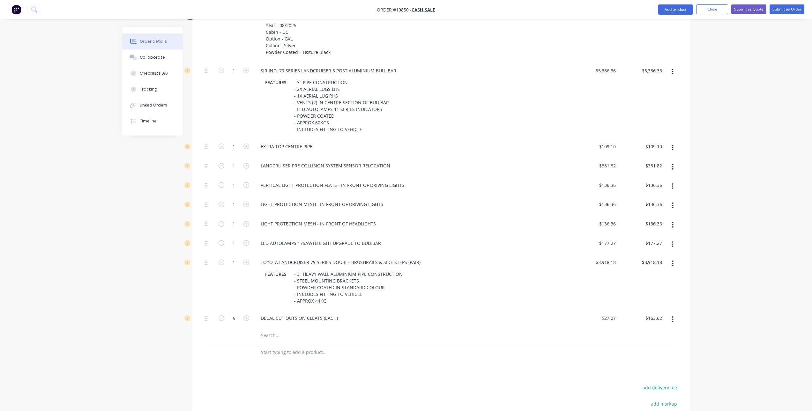
click at [673, 202] on icon "button" at bounding box center [673, 205] width 2 height 7
click at [651, 243] on div "Delete" at bounding box center [649, 247] width 49 height 9
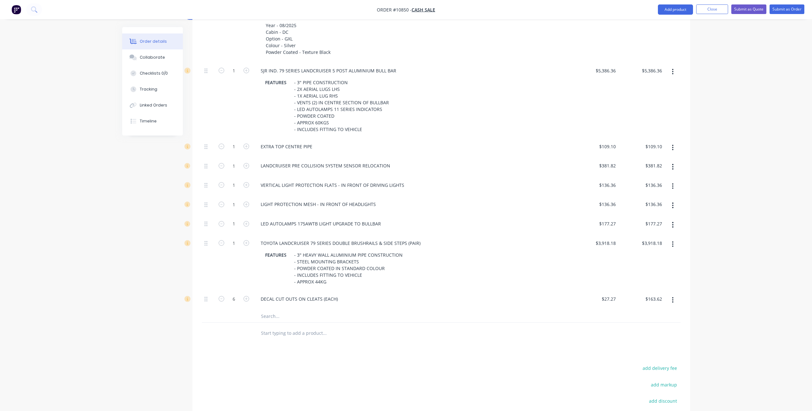
click at [674, 200] on button "button" at bounding box center [672, 205] width 15 height 11
click at [650, 243] on div "Delete" at bounding box center [649, 247] width 49 height 9
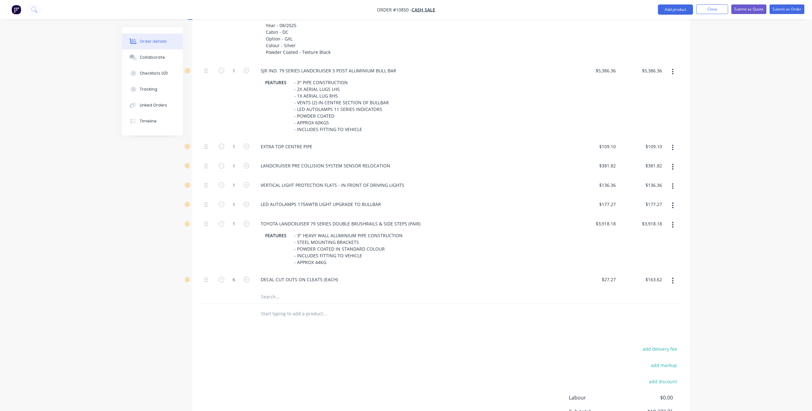
click at [670, 200] on button "button" at bounding box center [672, 205] width 15 height 11
click at [638, 243] on div "Delete" at bounding box center [649, 247] width 49 height 9
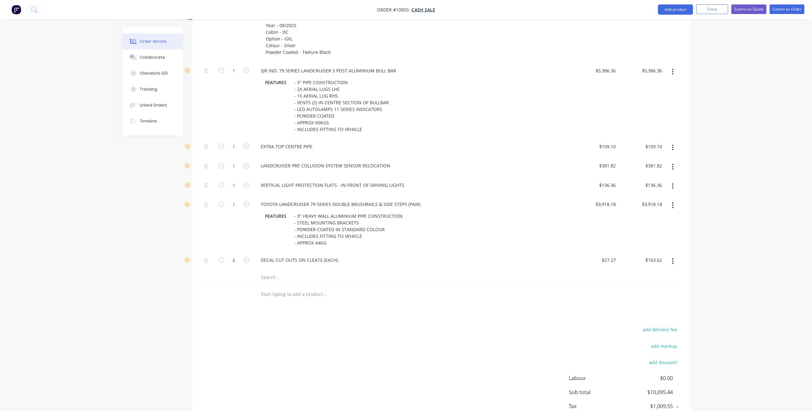
click at [671, 255] on button "button" at bounding box center [672, 260] width 15 height 11
click at [646, 299] on div "Delete" at bounding box center [649, 303] width 49 height 9
click at [333, 306] on div "add delivery fee add markup add discount Labour $0.00 Sub total $9,931.82 Tax $…" at bounding box center [441, 360] width 478 height 109
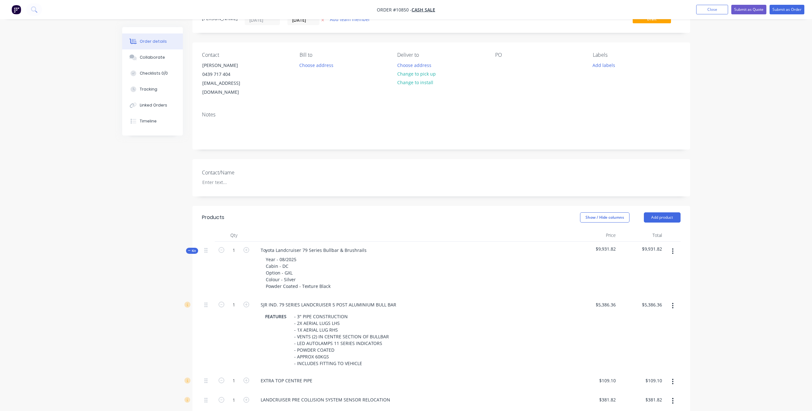
scroll to position [0, 0]
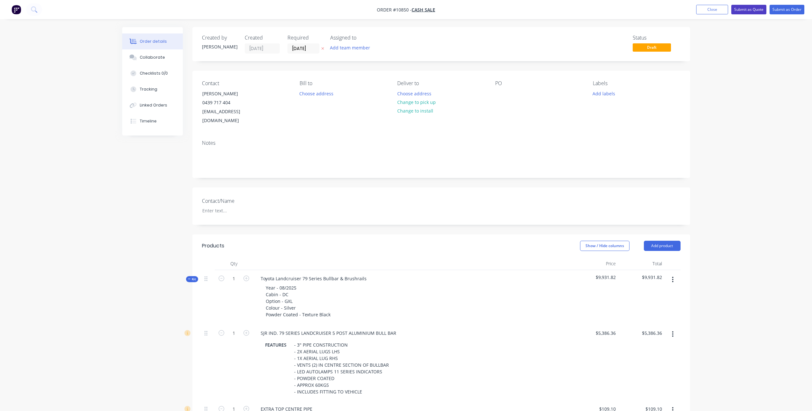
click at [746, 7] on button "Submit as Quote" at bounding box center [748, 10] width 35 height 10
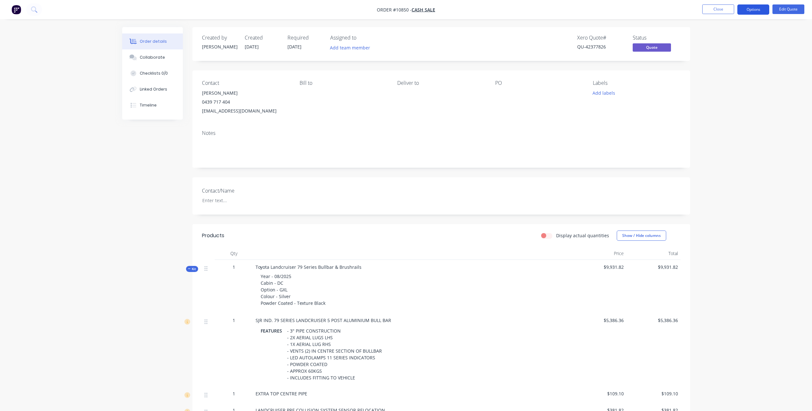
click at [749, 10] on button "Options" at bounding box center [753, 9] width 32 height 10
click at [723, 41] on div "Quote" at bounding box center [734, 38] width 59 height 9
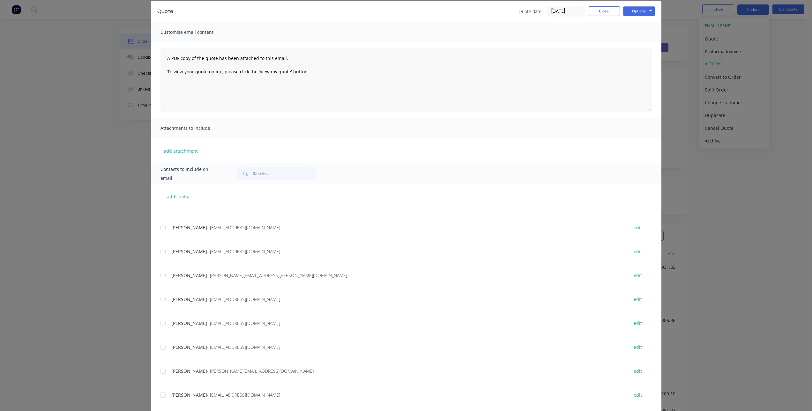
scroll to position [37, 0]
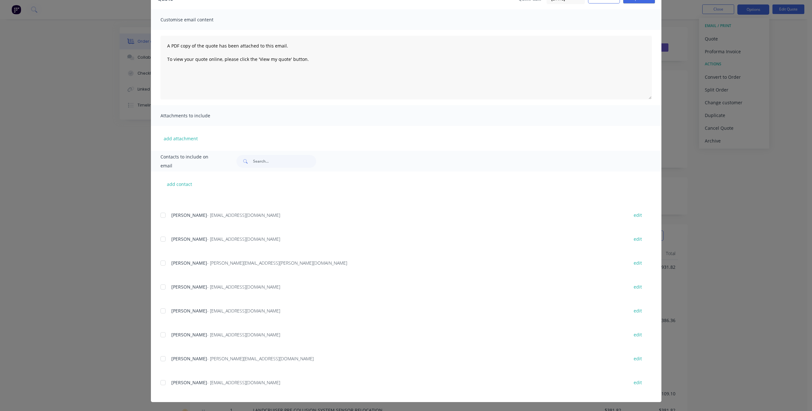
click at [162, 384] on div at bounding box center [163, 382] width 13 height 13
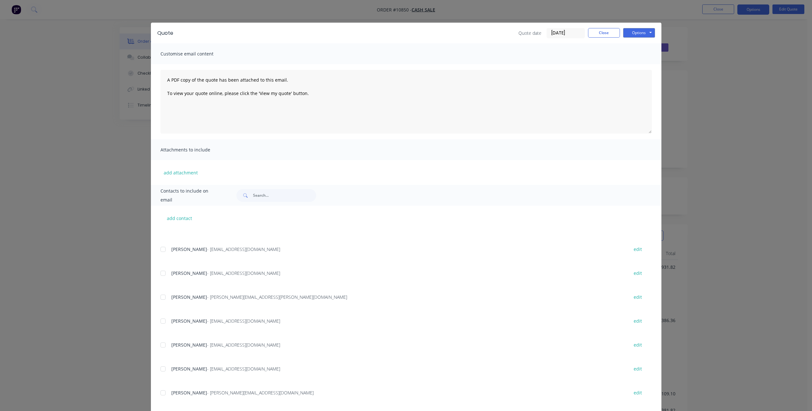
scroll to position [0, 0]
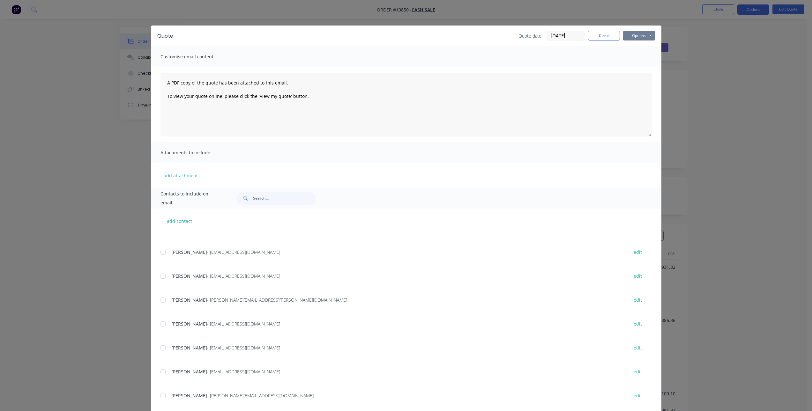
click at [644, 37] on button "Options" at bounding box center [639, 36] width 32 height 10
click at [641, 67] on button "Email" at bounding box center [643, 68] width 41 height 11
click at [647, 32] on button "Options" at bounding box center [639, 36] width 32 height 10
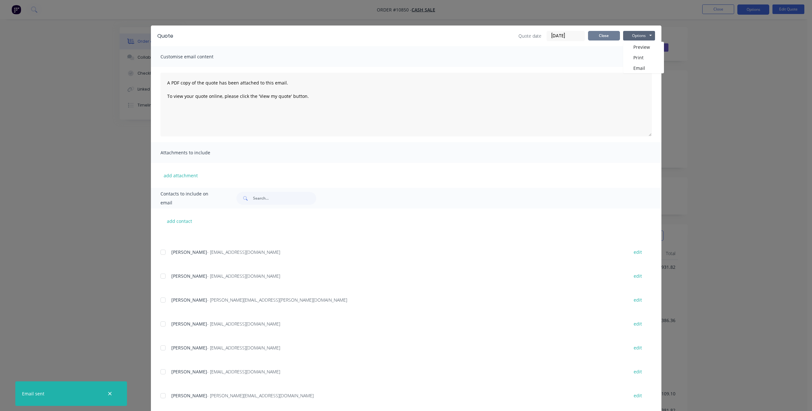
click at [597, 34] on button "Close" at bounding box center [604, 36] width 32 height 10
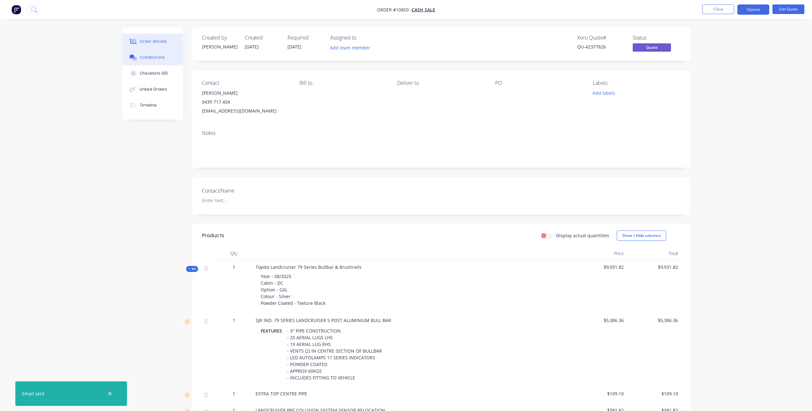
click at [155, 57] on div "Collaborate" at bounding box center [152, 58] width 25 height 6
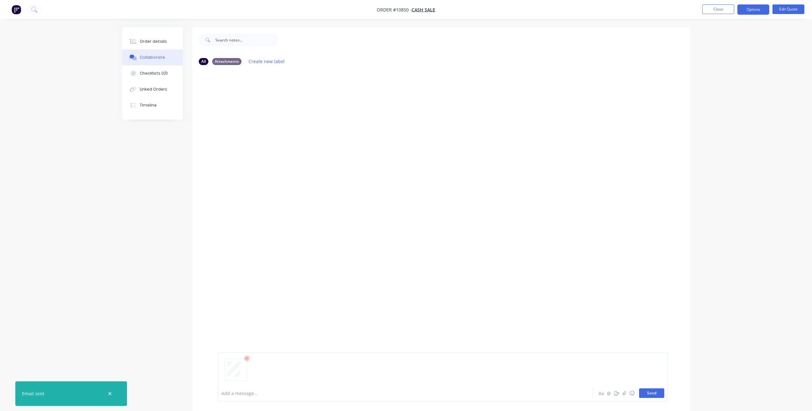
click at [650, 395] on button "Send" at bounding box center [651, 393] width 25 height 10
click at [487, 198] on div "JM You 07:24am [DATE] Bull-Bar-Quote-[PERSON_NAME]-N-A.pdf Labels Download Dele…" at bounding box center [441, 227] width 498 height 315
click at [714, 12] on button "Close" at bounding box center [718, 9] width 32 height 10
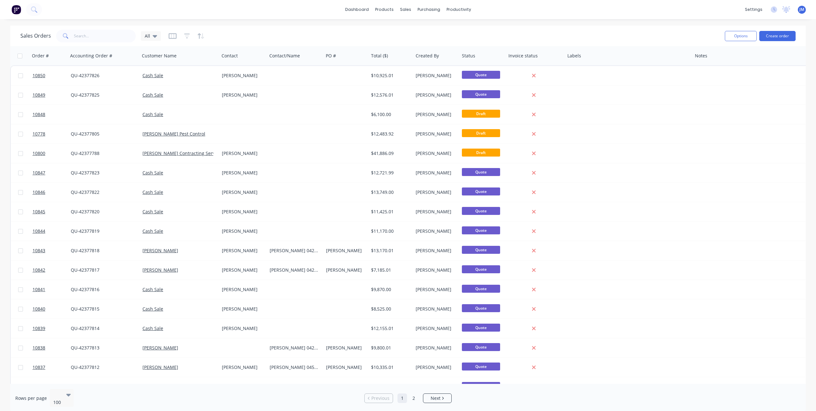
click at [771, 30] on div "Options Create order" at bounding box center [759, 36] width 73 height 16
click at [777, 40] on button "Create order" at bounding box center [778, 36] width 36 height 10
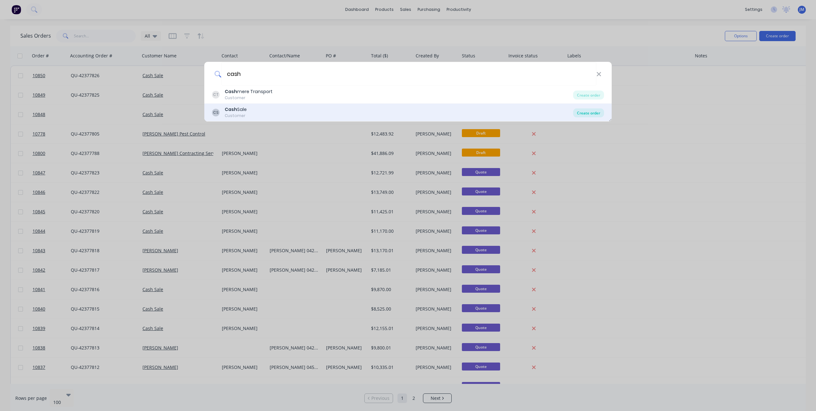
type input "cash"
click at [586, 113] on div "Create order" at bounding box center [588, 112] width 31 height 9
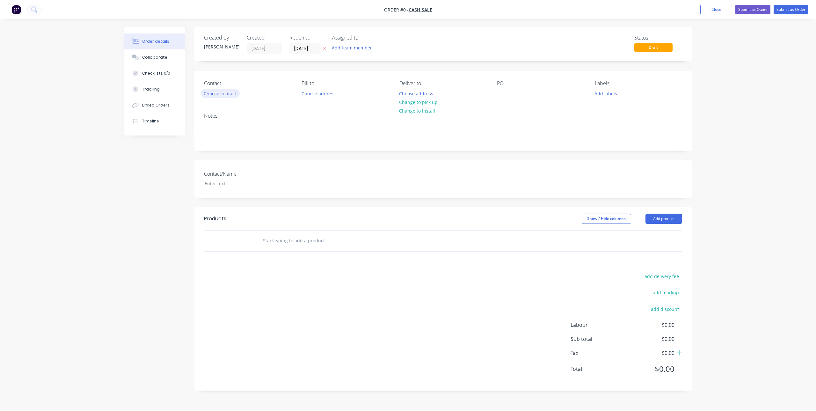
click at [225, 95] on button "Choose contact" at bounding box center [220, 93] width 39 height 9
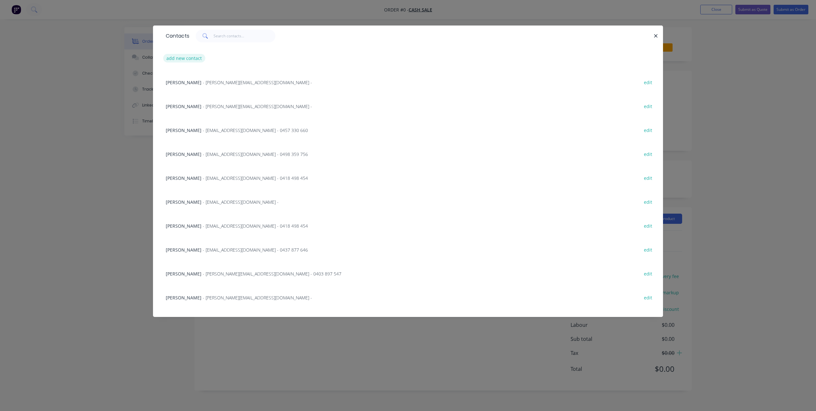
click at [188, 59] on button "add new contact" at bounding box center [184, 58] width 42 height 9
select select "AU"
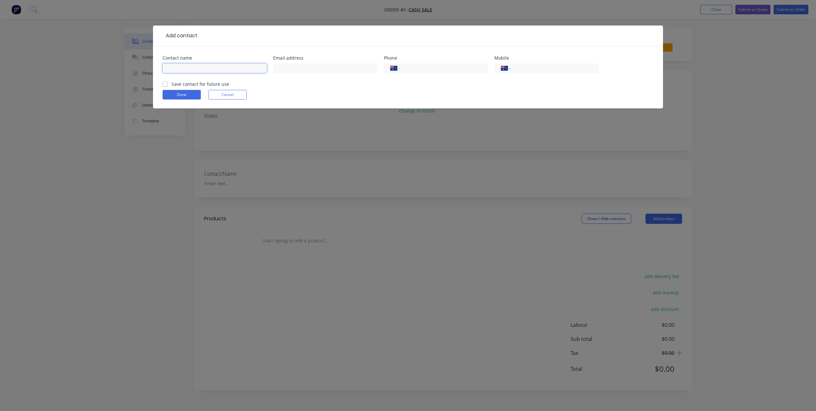
click at [193, 67] on input "text" at bounding box center [215, 68] width 104 height 10
paste input "[PERSON_NAME]"
type input "[PERSON_NAME]"
click at [315, 67] on input "text" at bounding box center [325, 68] width 104 height 10
paste input "[EMAIL_ADDRESS][DOMAIN_NAME]"
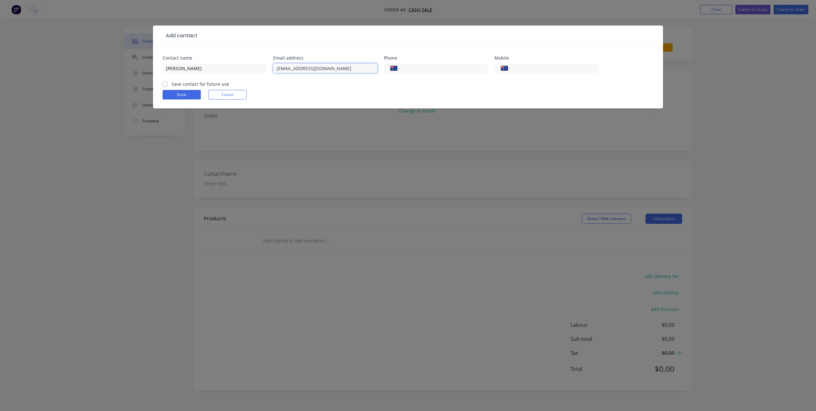
type input "[EMAIL_ADDRESS][DOMAIN_NAME]"
click at [540, 66] on input "tel" at bounding box center [554, 68] width 77 height 7
paste input "0448 671 998"
type input "0448 671 998"
click at [172, 83] on label "Save contact for future use" at bounding box center [201, 84] width 58 height 7
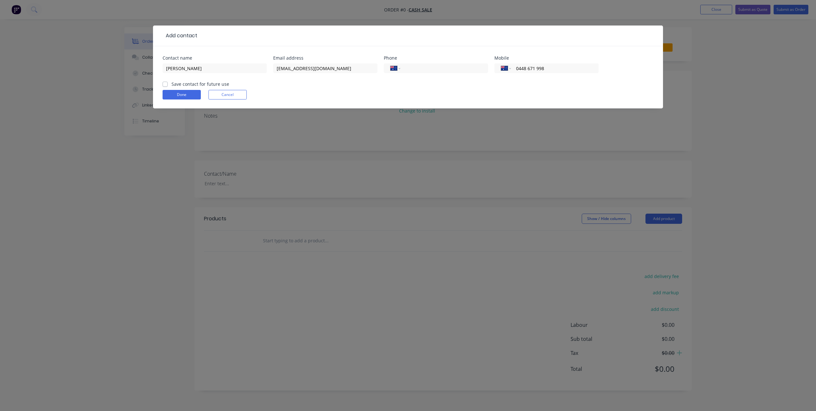
click at [166, 83] on input "Save contact for future use" at bounding box center [165, 84] width 5 height 6
checkbox input "true"
click at [170, 94] on button "Done" at bounding box center [182, 95] width 38 height 10
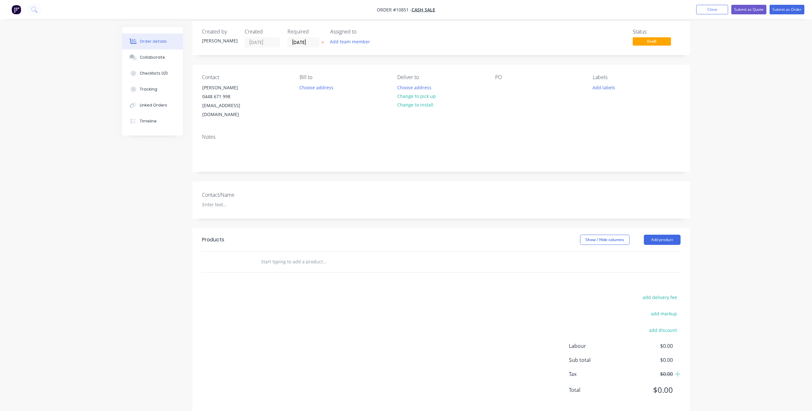
scroll to position [7, 0]
click at [305, 254] on input "text" at bounding box center [325, 260] width 128 height 13
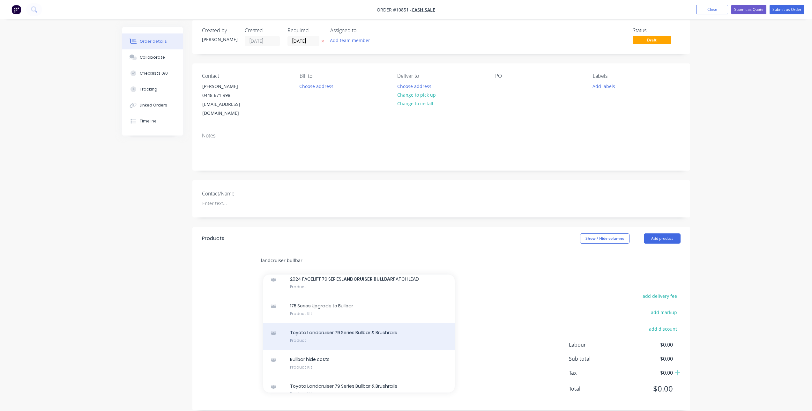
scroll to position [202, 0]
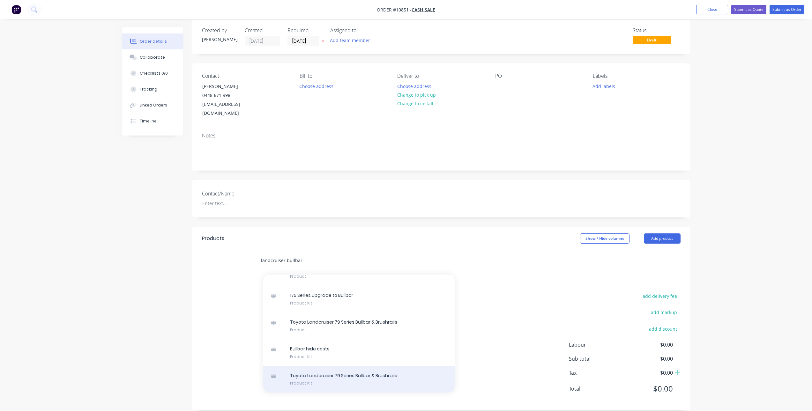
type input "landcruiser bullbar"
click at [357, 370] on div "Toyota Landcruiser 79 Series Bullbar & Brushrails Product Kit" at bounding box center [358, 379] width 191 height 27
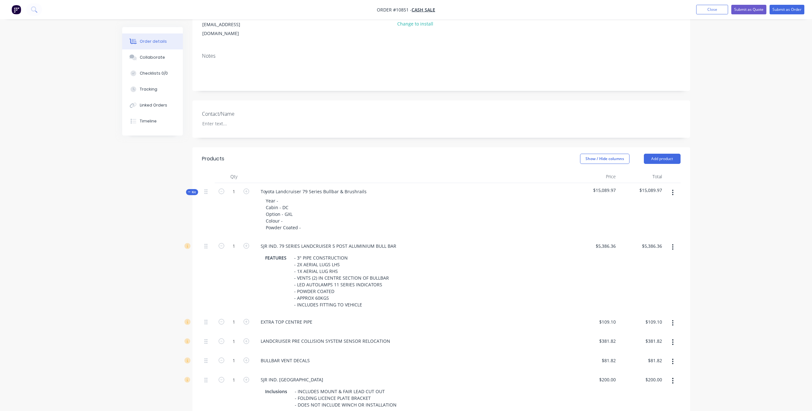
scroll to position [103, 0]
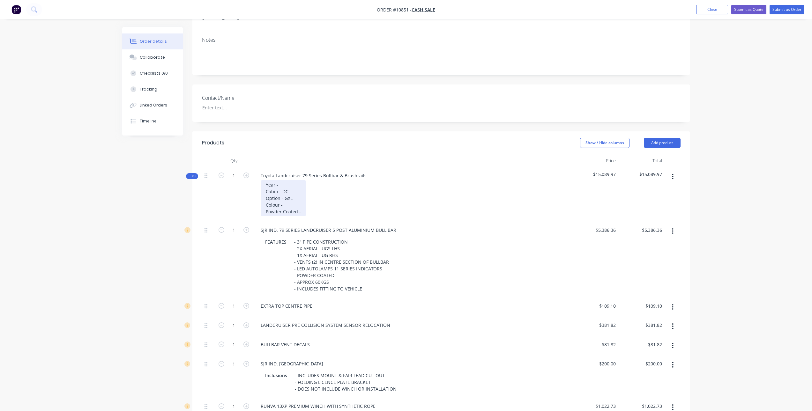
click at [280, 180] on div "Year - Cabin - DC Option - GXL Colour - Powder Coated -" at bounding box center [283, 198] width 45 height 36
click at [296, 196] on div "Year - 06/2024 Cabin - DC Option - GXL Colour - Powder Coated -" at bounding box center [283, 198] width 45 height 36
click at [302, 203] on div "Year - 06/2024 Cabin - DC Option - GXL Colour - Silver Powder Coated -" at bounding box center [283, 198] width 45 height 36
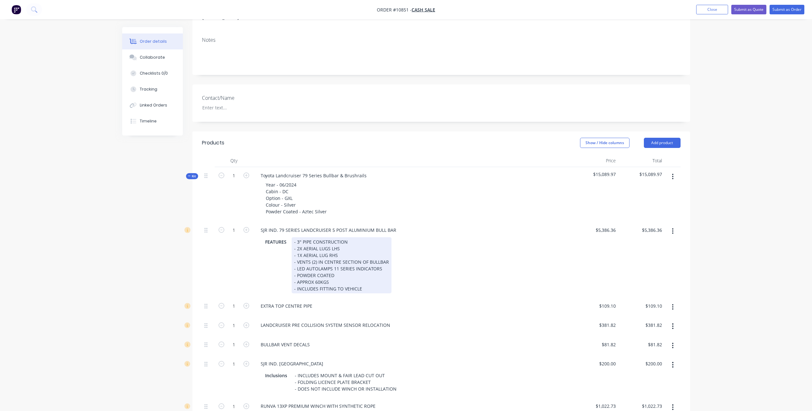
click at [442, 240] on div "FEATURES - 3" PIPE CONSTRUCTION - 2X AERIAL LUGS LHS - 1X AERIAL LUG RHS - VENT…" at bounding box center [410, 265] width 297 height 56
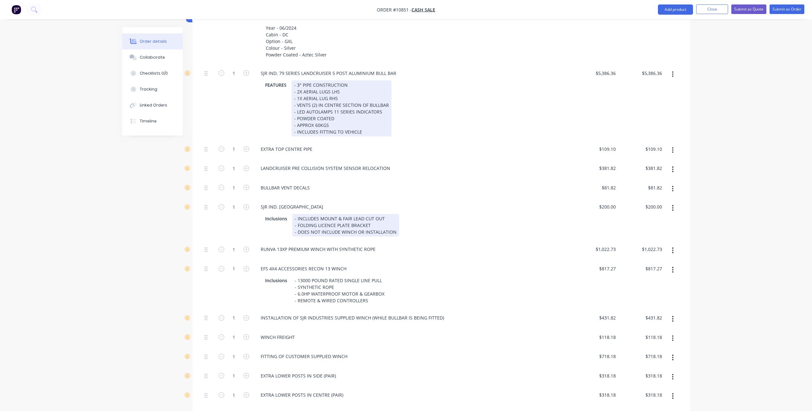
scroll to position [262, 0]
click at [346, 108] on div "- 3" PIPE CONSTRUCTION - 2X AERIAL LUGS LHS - 1X AERIAL LUG RHS - VENTS (2) IN …" at bounding box center [342, 106] width 100 height 56
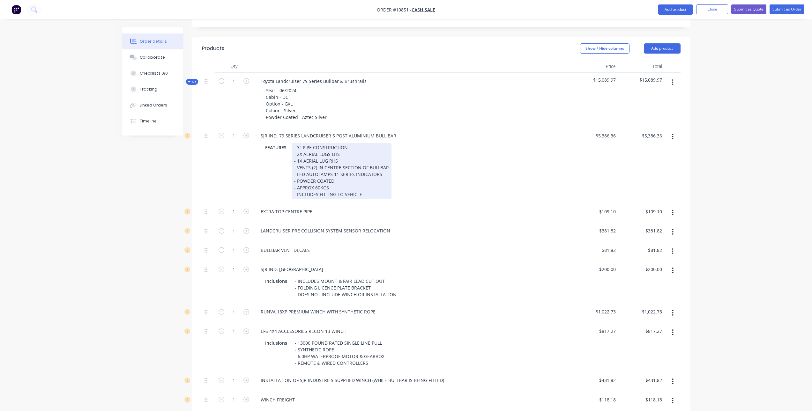
scroll to position [135, 0]
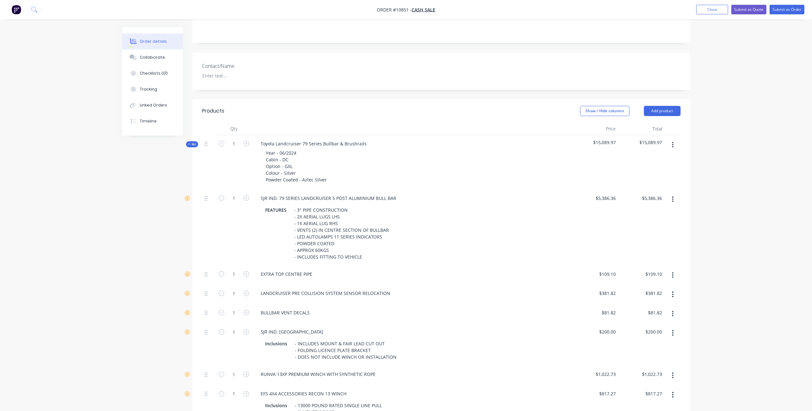
click at [674, 269] on button "button" at bounding box center [672, 274] width 15 height 11
click at [653, 313] on div "Delete" at bounding box center [649, 317] width 49 height 9
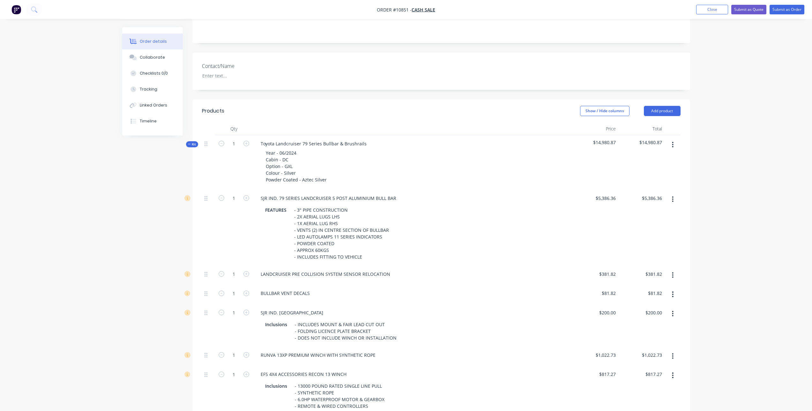
click at [315, 289] on div "BULLBAR VENT DECALS" at bounding box center [412, 293] width 314 height 9
click at [309, 289] on div "BULLBAR VENT DECALS" at bounding box center [284, 293] width 59 height 9
click at [246, 291] on icon "button" at bounding box center [246, 294] width 6 height 6
type input "2"
type input "$163.64"
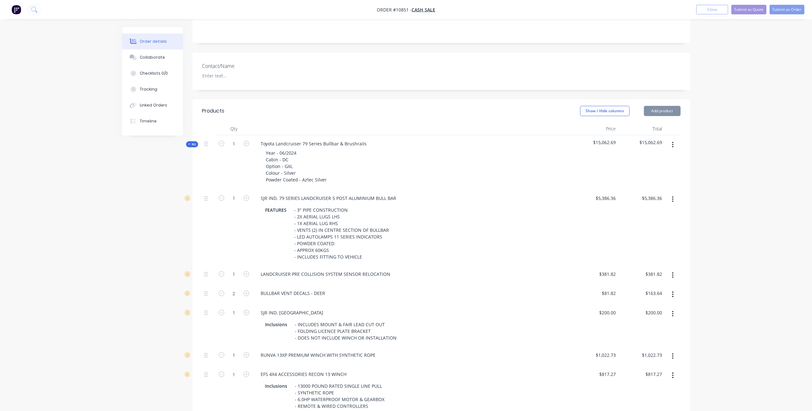
scroll to position [167, 0]
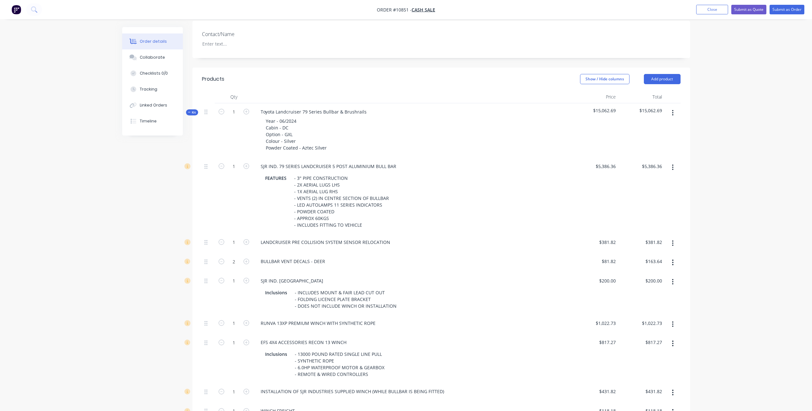
click at [678, 276] on button "button" at bounding box center [672, 281] width 15 height 11
click at [657, 320] on div "Delete" at bounding box center [649, 324] width 49 height 9
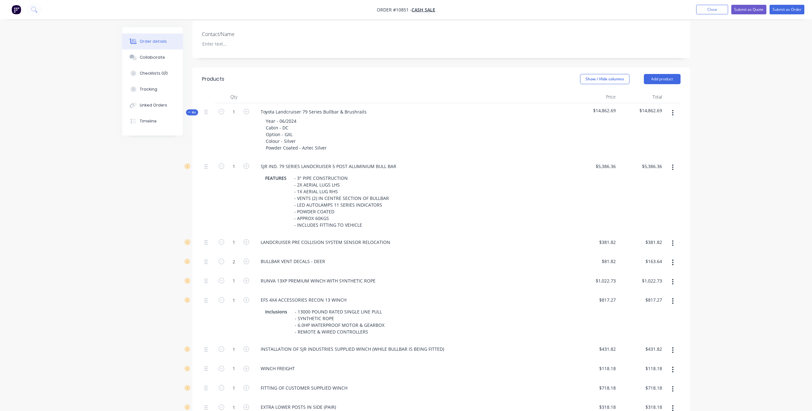
click at [673, 278] on icon "button" at bounding box center [673, 281] width 2 height 7
click at [659, 320] on div "Delete" at bounding box center [649, 324] width 49 height 9
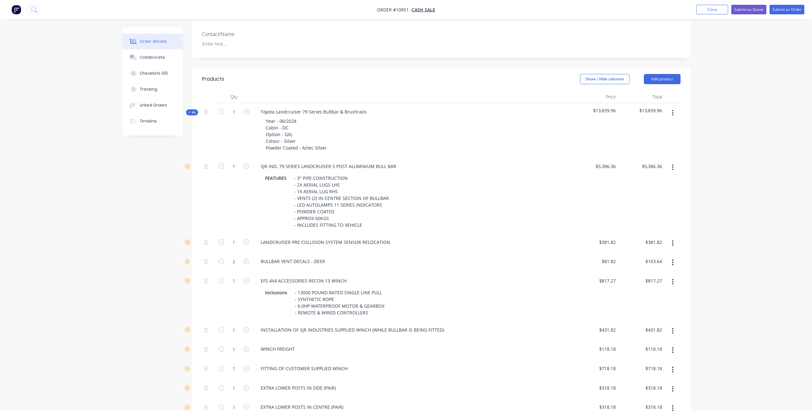
click at [672, 278] on icon "button" at bounding box center [673, 281] width 2 height 7
click at [653, 320] on div "Delete" at bounding box center [649, 324] width 49 height 9
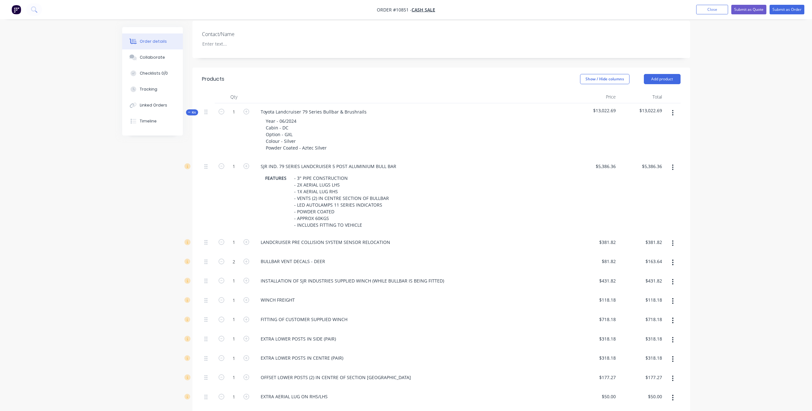
click at [674, 276] on button "button" at bounding box center [672, 281] width 15 height 11
click at [651, 320] on div "Delete" at bounding box center [649, 324] width 49 height 9
click at [673, 278] on icon "button" at bounding box center [673, 281] width 2 height 7
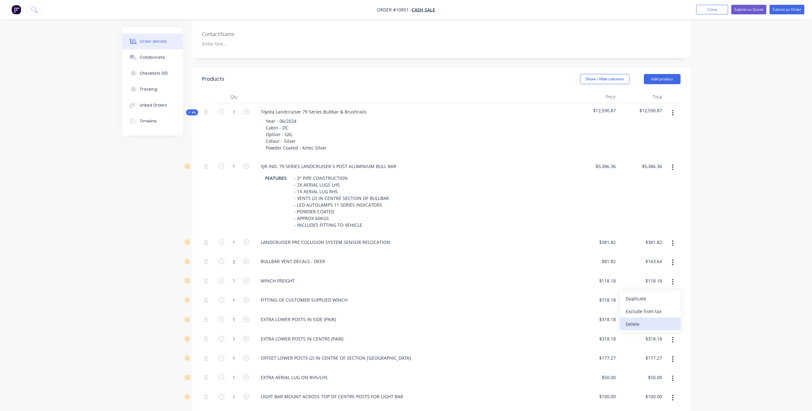
click at [656, 321] on button "Delete" at bounding box center [650, 324] width 61 height 13
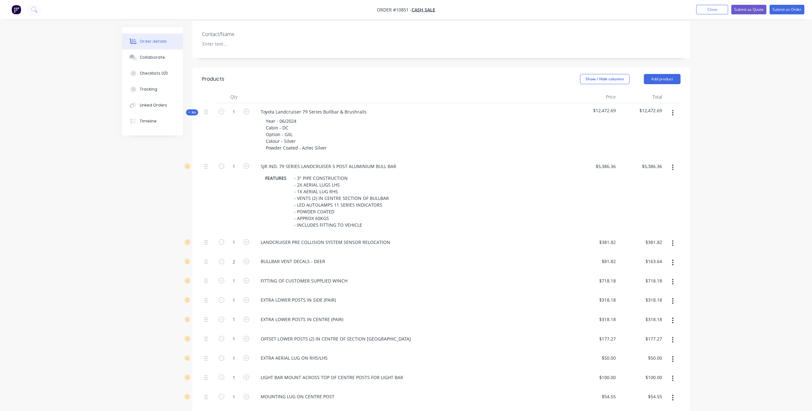
click at [675, 277] on button "button" at bounding box center [672, 281] width 15 height 11
click at [657, 320] on div "Delete" at bounding box center [649, 324] width 49 height 9
click at [677, 276] on button "button" at bounding box center [672, 281] width 15 height 11
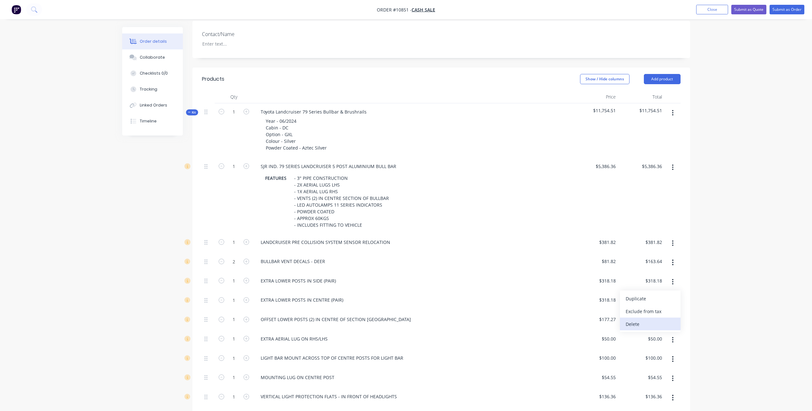
click at [652, 320] on div "Delete" at bounding box center [649, 324] width 49 height 9
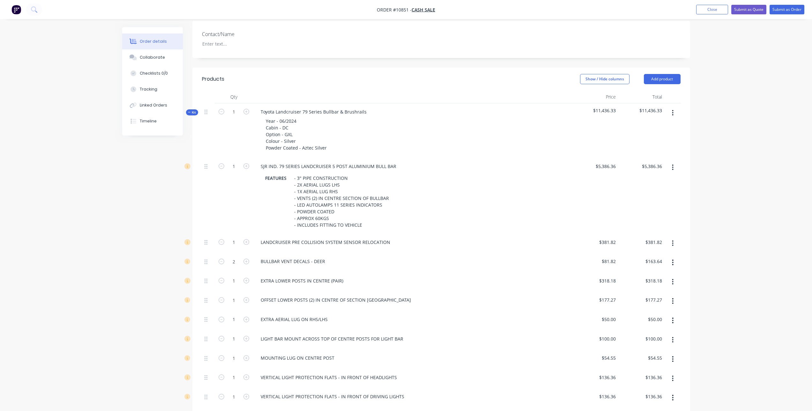
click at [670, 276] on button "button" at bounding box center [672, 281] width 15 height 11
click at [650, 321] on button "Delete" at bounding box center [650, 324] width 61 height 13
click at [673, 278] on icon "button" at bounding box center [673, 281] width 2 height 7
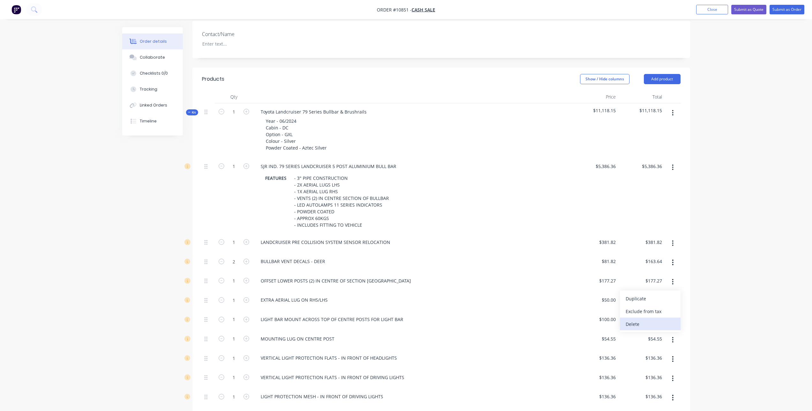
click at [646, 320] on div "Delete" at bounding box center [649, 324] width 49 height 9
click at [673, 279] on icon "button" at bounding box center [672, 282] width 1 height 6
click at [648, 320] on div "Delete" at bounding box center [649, 324] width 49 height 9
click at [673, 279] on icon "button" at bounding box center [672, 282] width 1 height 6
click at [654, 320] on div "Delete" at bounding box center [649, 324] width 49 height 9
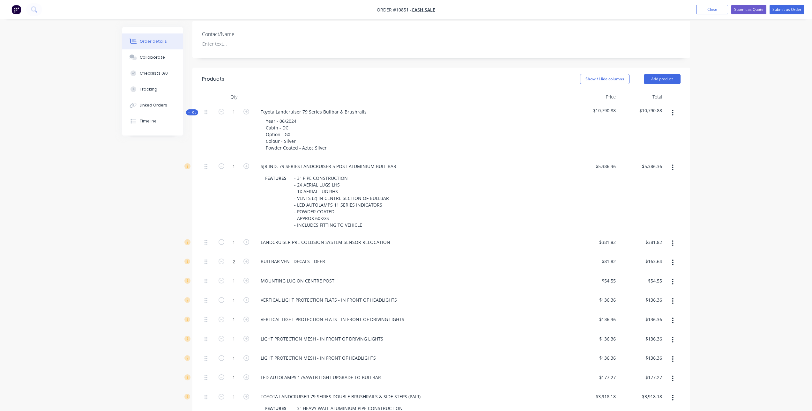
click at [673, 277] on button "button" at bounding box center [672, 281] width 15 height 11
click at [661, 320] on div "Delete" at bounding box center [649, 324] width 49 height 9
click at [674, 276] on button "button" at bounding box center [672, 281] width 15 height 11
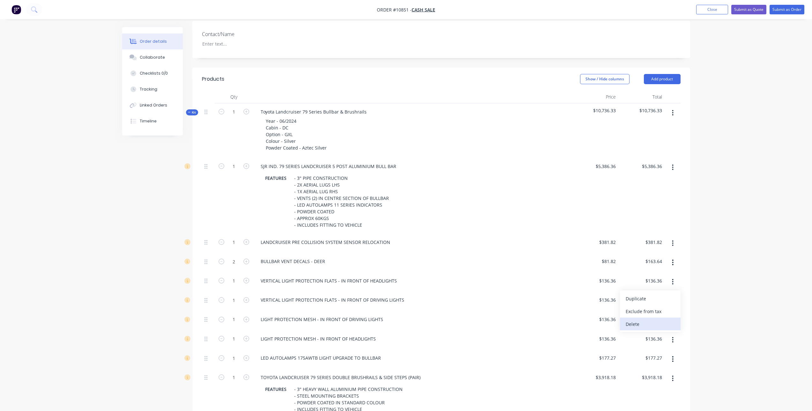
click at [644, 320] on div "Delete" at bounding box center [649, 324] width 49 height 9
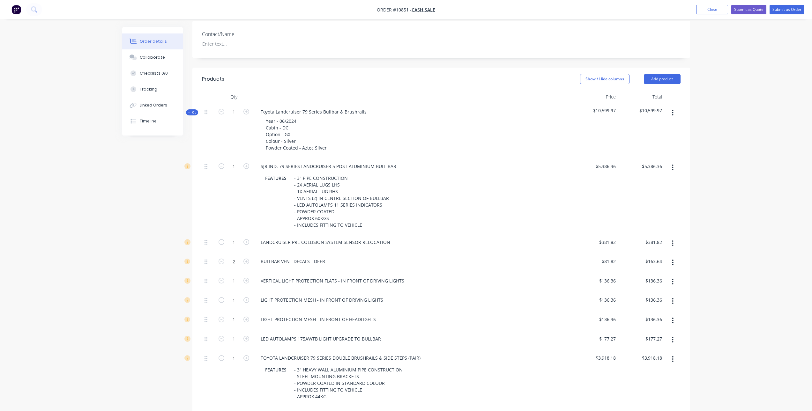
click at [674, 276] on button "button" at bounding box center [672, 281] width 15 height 11
click at [661, 320] on div "Delete" at bounding box center [649, 324] width 49 height 9
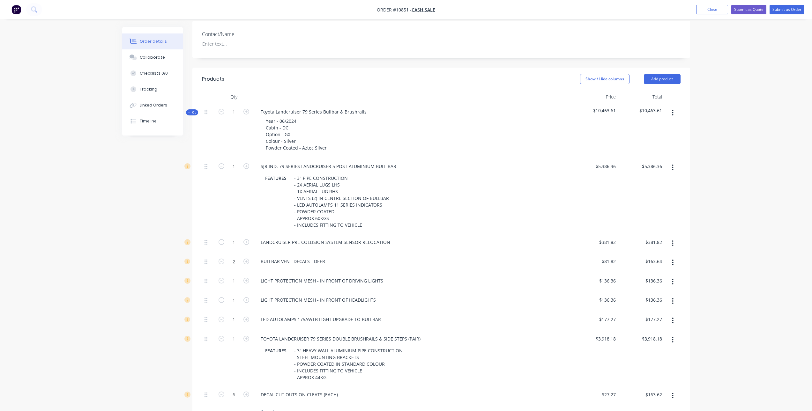
click at [672, 278] on icon "button" at bounding box center [673, 281] width 2 height 7
click at [654, 320] on div "Delete" at bounding box center [649, 324] width 49 height 9
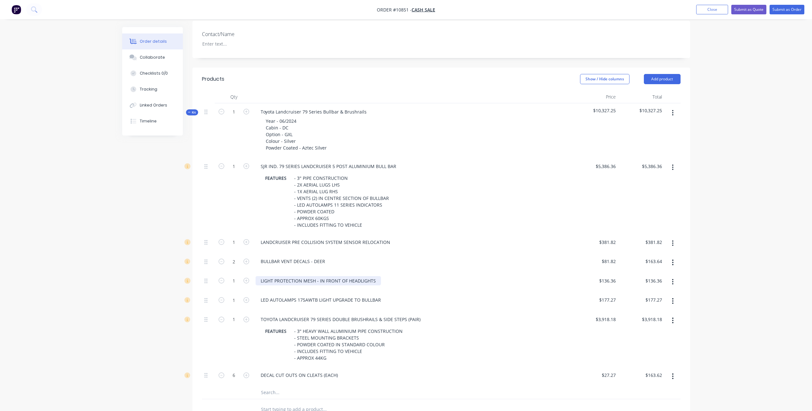
click at [345, 276] on div "LIGHT PROTECTION MESH - IN FRONT OF HEADLIGHTS" at bounding box center [317, 280] width 125 height 9
drag, startPoint x: 347, startPoint y: 272, endPoint x: 383, endPoint y: 275, distance: 36.5
click at [383, 276] on div "LIGHT PROTECTION MESH - IN FRONT OF HEADLIGHTS" at bounding box center [412, 280] width 314 height 9
click at [675, 295] on button "button" at bounding box center [672, 300] width 15 height 11
click at [655, 339] on div "Delete" at bounding box center [649, 343] width 49 height 9
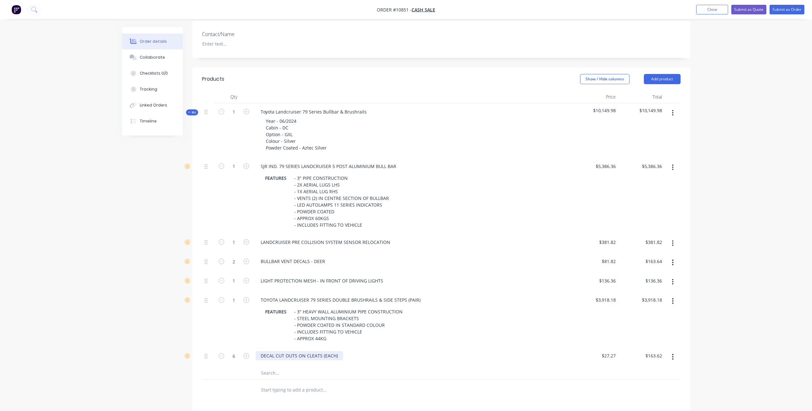
click at [336, 351] on div "DECAL CUT OUTS ON CLEATS (EACH)" at bounding box center [298, 355] width 87 height 9
click at [339, 351] on div "DECAL CUT OUTS ON CLEATS (EACH) - LANDCRUISER" at bounding box center [316, 355] width 122 height 9
click at [369, 351] on div "DECAL CUT OUTS ON CLEATS (EACH) - 'LANDCRUISER" at bounding box center [316, 355] width 122 height 9
click at [223, 353] on icon "button" at bounding box center [221, 356] width 6 height 6
type input "5"
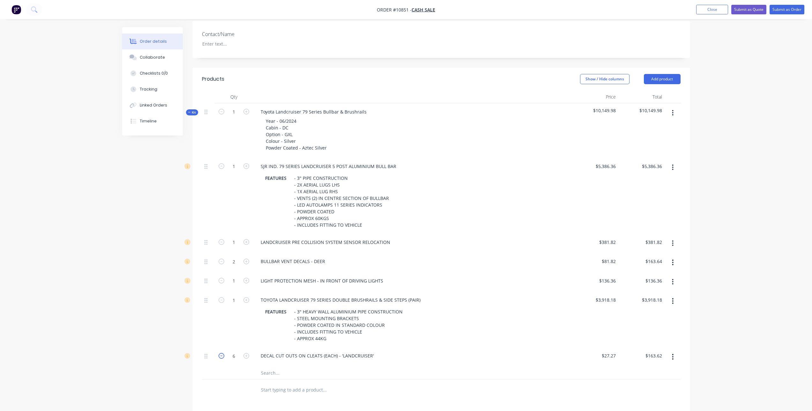
type input "$136.35"
click at [223, 353] on icon "button" at bounding box center [221, 356] width 6 height 6
type input "4"
type input "$109.08"
click at [223, 353] on icon "button" at bounding box center [221, 356] width 6 height 6
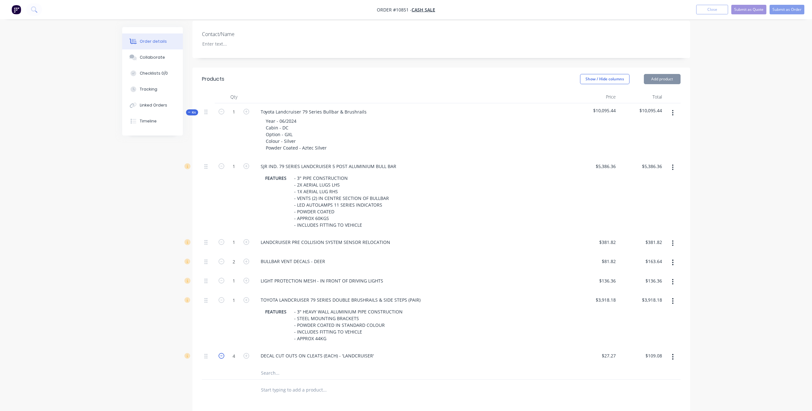
type input "3"
type input "$81.81"
click at [223, 353] on icon "button" at bounding box center [221, 356] width 6 height 6
type input "2"
type input "$54.54"
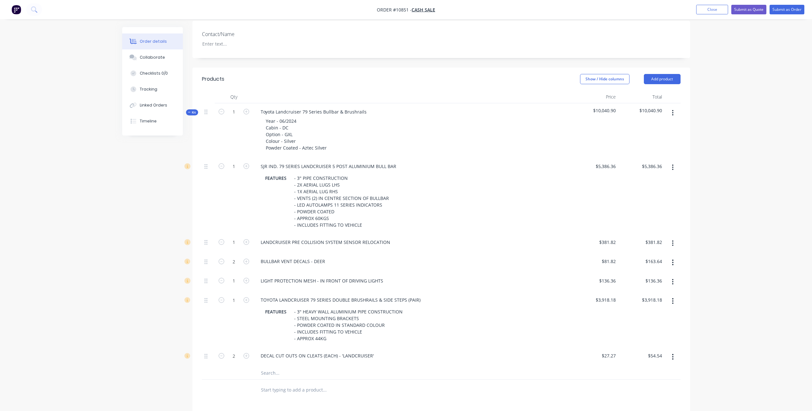
click at [598, 350] on div "$27.27 $27.27" at bounding box center [595, 356] width 46 height 19
click at [604, 351] on input "27.27" at bounding box center [609, 355] width 17 height 9
click at [364, 386] on input "text" at bounding box center [325, 390] width 128 height 13
type input "$120.00"
type input "$240.00"
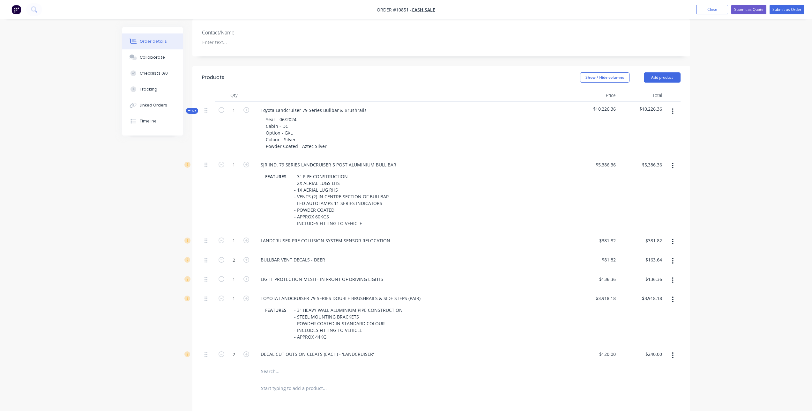
scroll to position [41, 0]
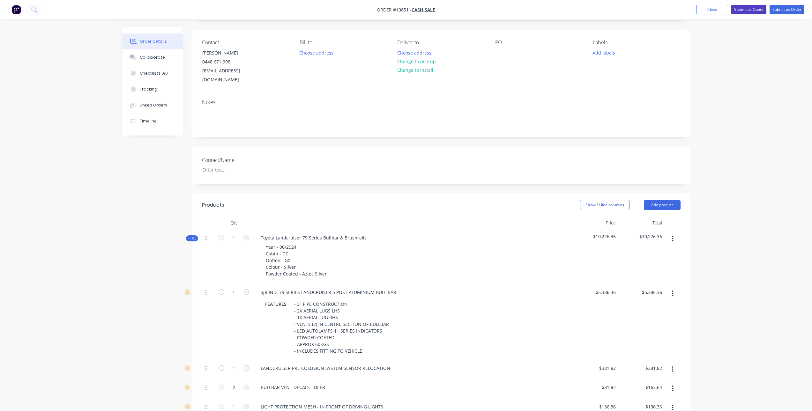
click at [744, 9] on button "Submit as Quote" at bounding box center [748, 10] width 35 height 10
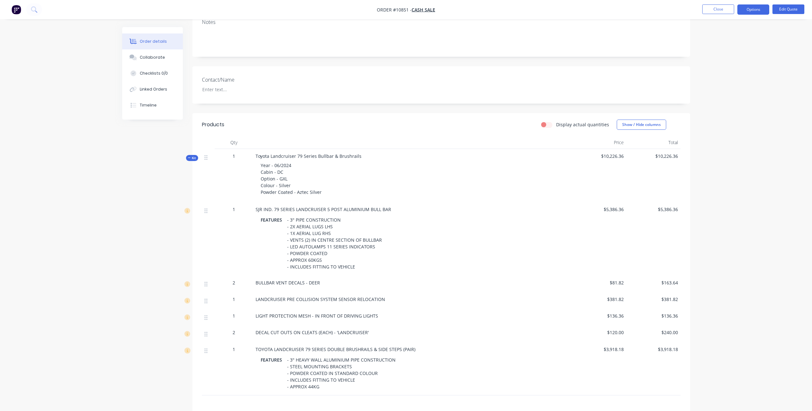
scroll to position [35, 0]
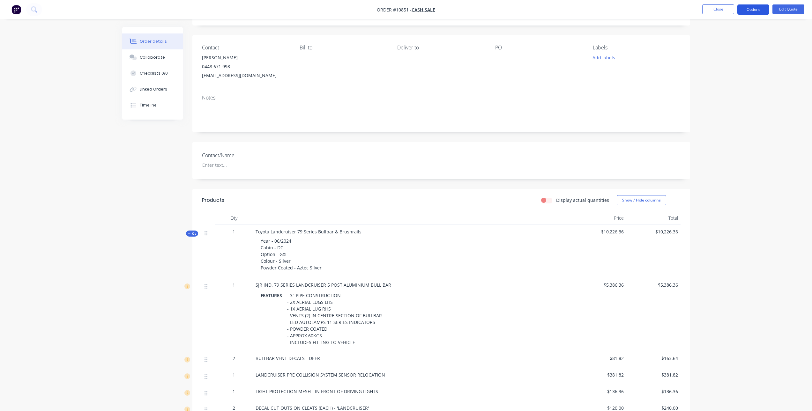
click at [753, 12] on button "Options" at bounding box center [753, 9] width 32 height 10
click at [726, 39] on div "Quote" at bounding box center [734, 38] width 59 height 9
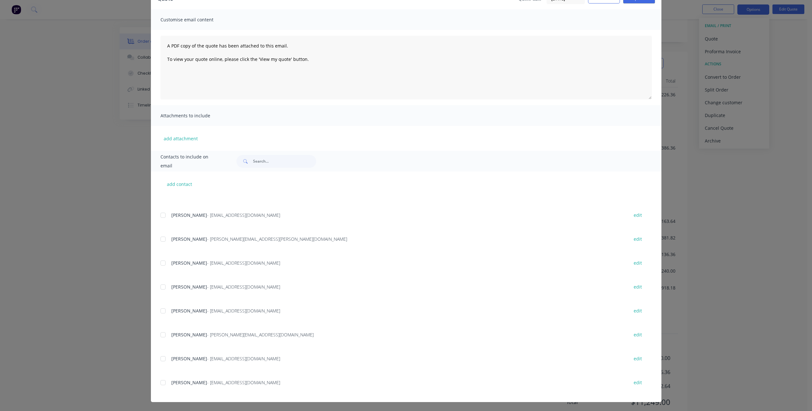
scroll to position [195, 0]
click at [159, 383] on div at bounding box center [163, 382] width 13 height 13
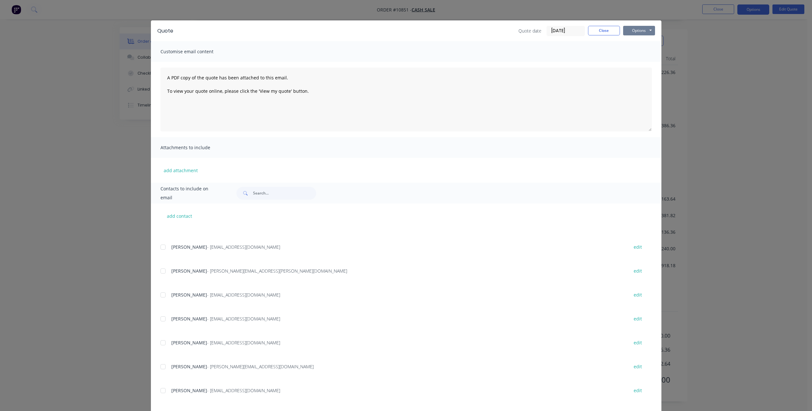
click at [639, 27] on button "Options" at bounding box center [639, 31] width 32 height 10
click at [646, 62] on button "Email" at bounding box center [643, 63] width 41 height 11
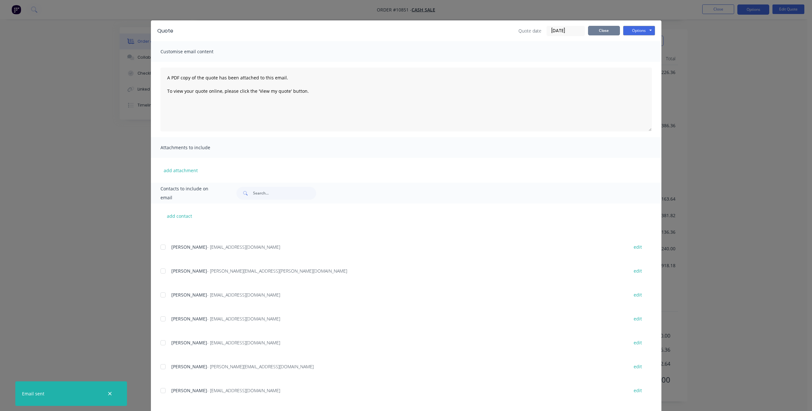
click at [605, 33] on button "Close" at bounding box center [604, 31] width 32 height 10
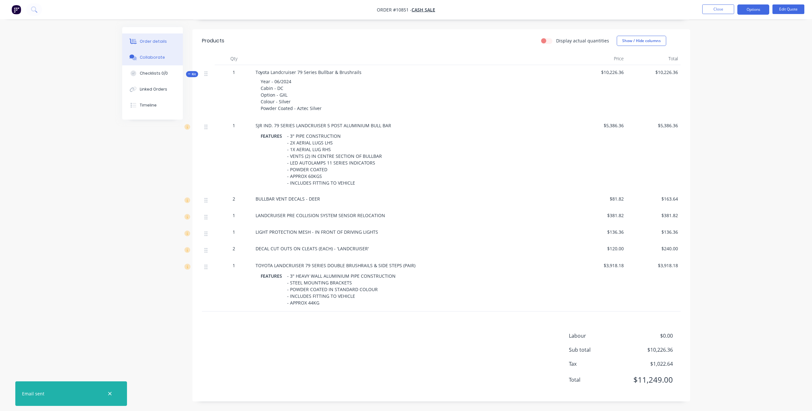
drag, startPoint x: 146, startPoint y: 58, endPoint x: 154, endPoint y: 58, distance: 8.0
click at [146, 58] on div "Collaborate" at bounding box center [152, 58] width 25 height 6
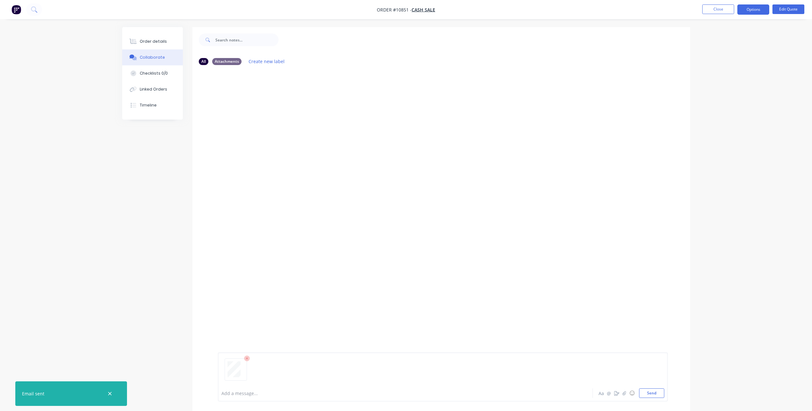
click at [651, 400] on div "Add a message... Aa @ ☺ Send" at bounding box center [443, 376] width 450 height 49
click at [652, 395] on button "Send" at bounding box center [651, 393] width 25 height 10
click at [716, 9] on button "Close" at bounding box center [718, 9] width 32 height 10
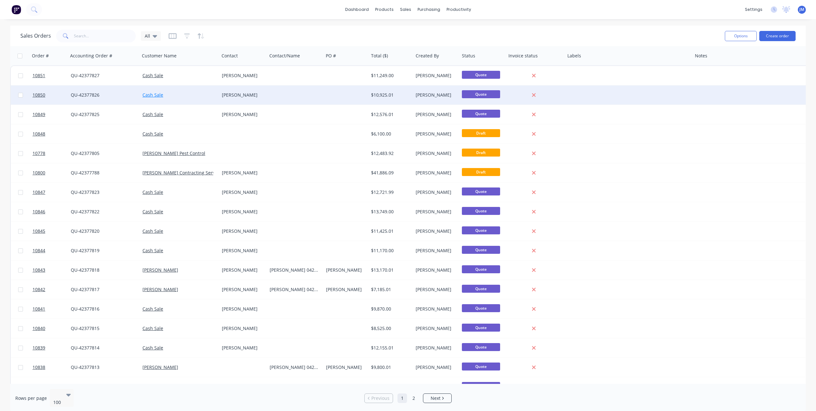
click at [157, 92] on link "Cash Sale" at bounding box center [153, 95] width 21 height 6
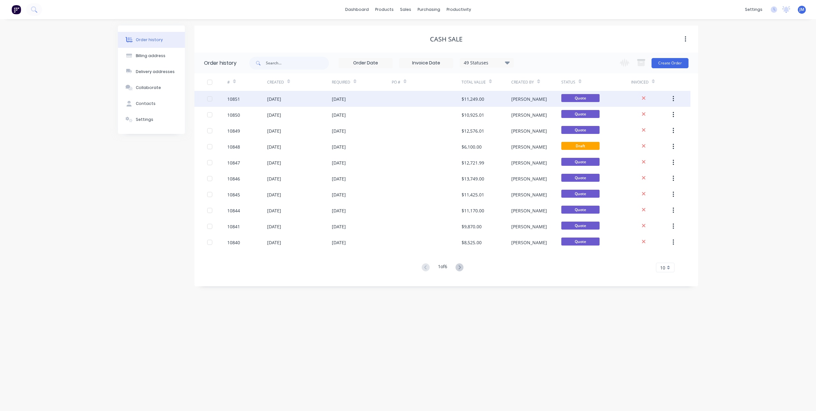
click at [396, 99] on div at bounding box center [427, 99] width 70 height 16
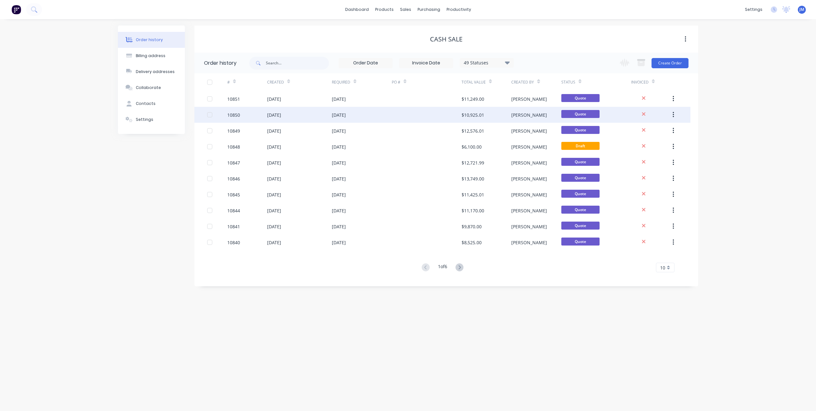
click at [413, 115] on div at bounding box center [427, 115] width 70 height 16
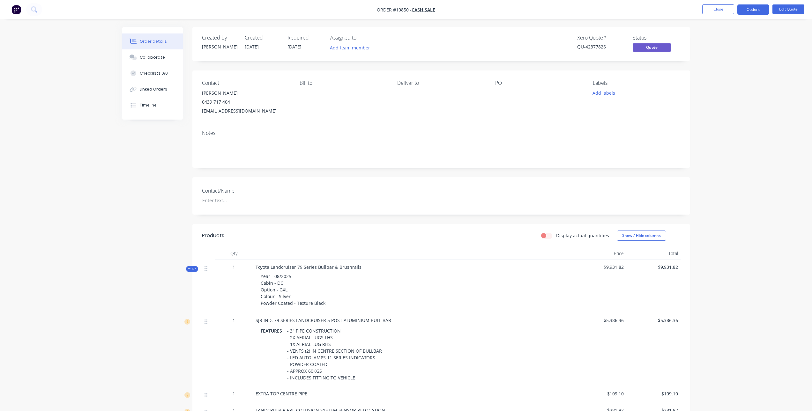
click at [80, 177] on div "Order details Collaborate Checklists 0/0 Linked Orders Timeline Order details C…" at bounding box center [406, 294] width 812 height 589
click at [709, 7] on button "Close" at bounding box center [718, 9] width 32 height 10
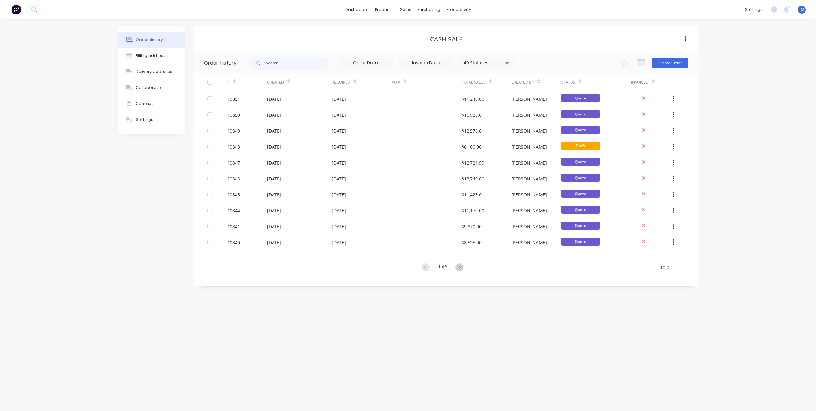
click at [346, 328] on div "Order history Billing address Delivery addresses Collaborate Contacts Settings …" at bounding box center [408, 215] width 816 height 392
click at [394, 33] on div "Product Catalogue" at bounding box center [413, 31] width 40 height 6
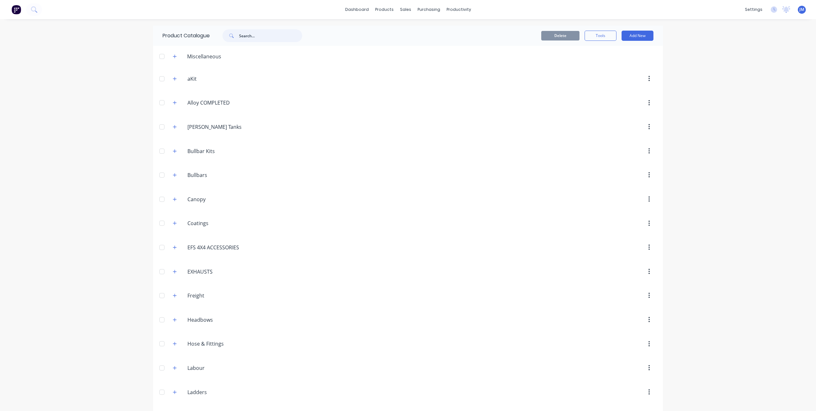
click at [263, 37] on input "text" at bounding box center [270, 35] width 63 height 13
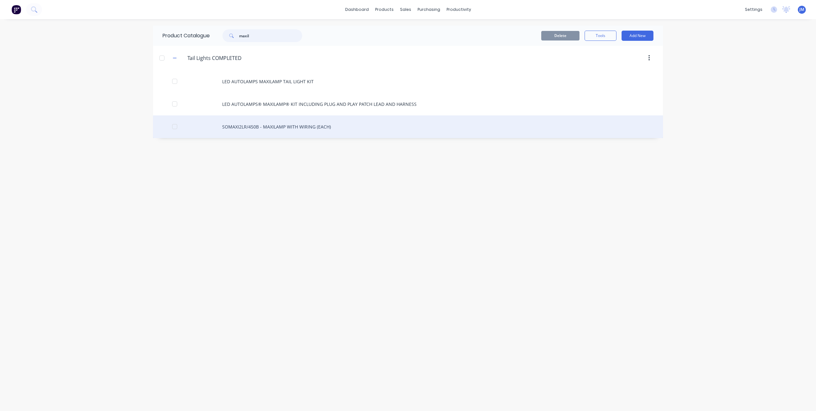
type input "maxil"
click at [268, 126] on div "SOMAXI2LR/450B - MAXILAMP WITH WIRING (EACH)" at bounding box center [408, 126] width 510 height 23
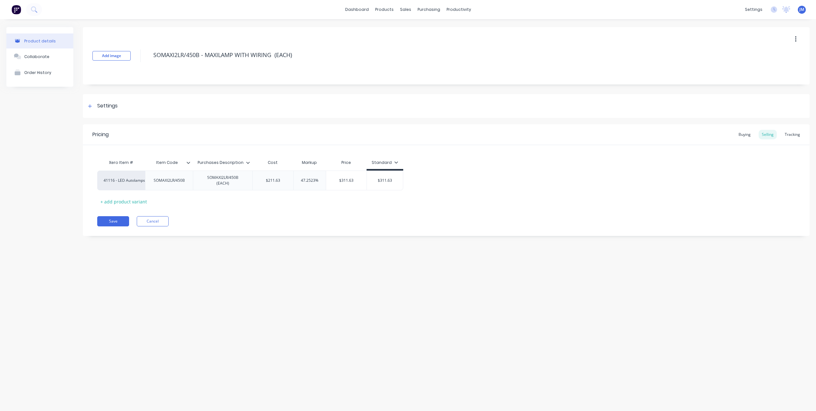
click at [233, 321] on div "Product details Collaborate Order History Add image SOMAXI2LR/450B - MAXILAMP W…" at bounding box center [408, 208] width 816 height 379
type textarea "x"
click at [801, 396] on icon "Open Intercom Messenger" at bounding box center [802, 397] width 7 height 8
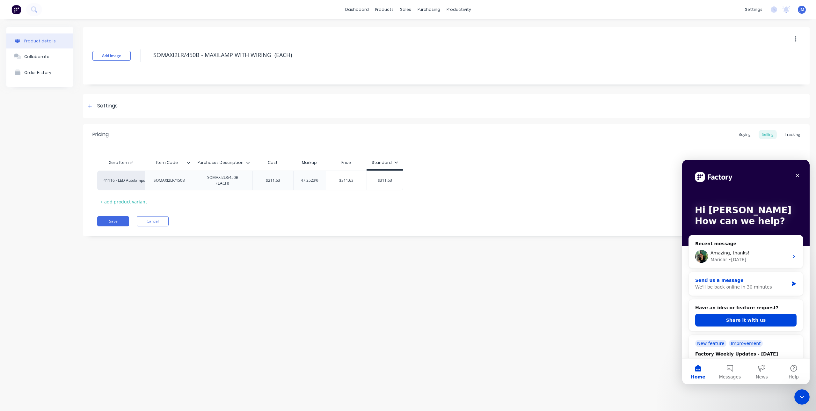
click at [742, 286] on div "We'll be back online in 30 minutes" at bounding box center [742, 287] width 93 height 7
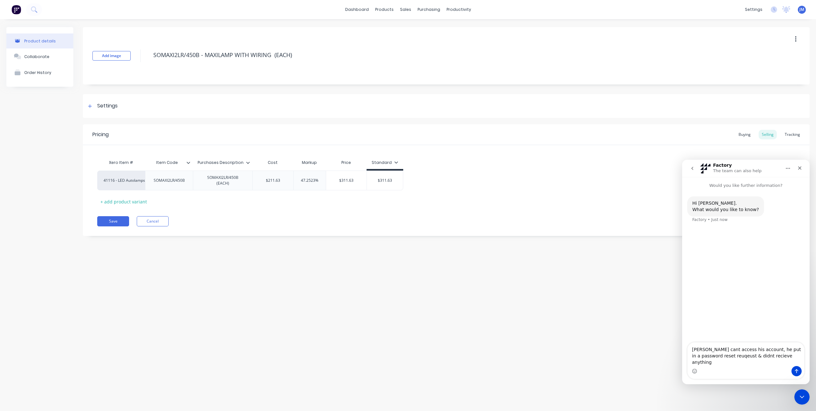
click at [710, 361] on textarea "[PERSON_NAME] cant access his account, he put in a password reset reuqeust & di…" at bounding box center [746, 355] width 117 height 24
type textarea "[PERSON_NAME] cant access his account, he put in a password reset reqeust & did…"
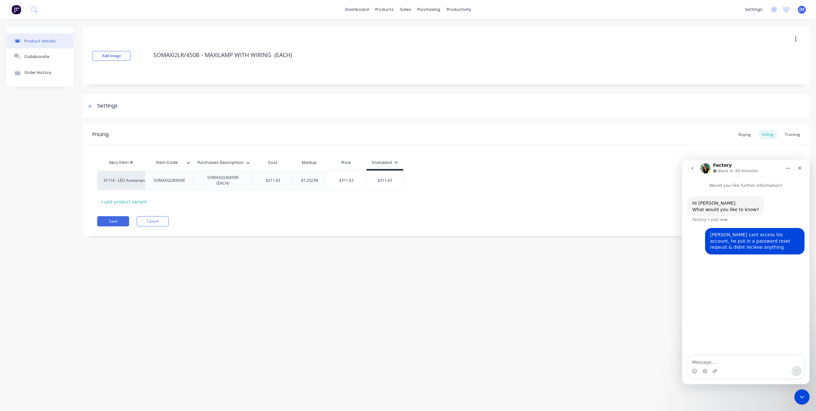
click at [612, 291] on div "Product details Collaborate Order History Add image SOMAXI2LR/450B - MAXILAMP W…" at bounding box center [408, 208] width 816 height 379
click at [802, 393] on div "Close Intercom Messenger" at bounding box center [802, 396] width 15 height 15
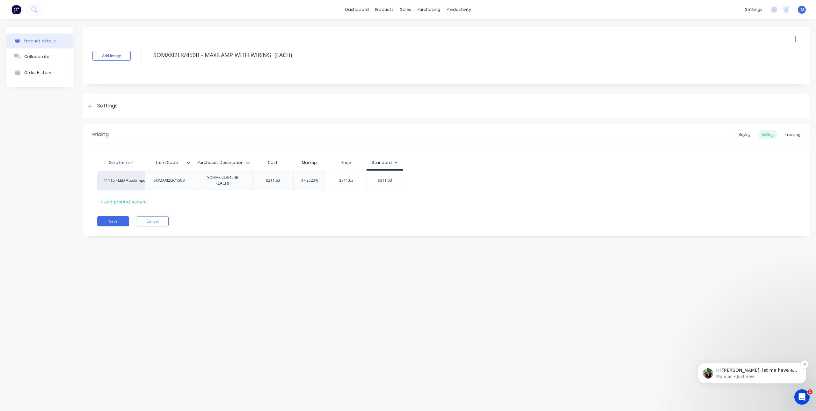
click at [751, 374] on p "Maricar • Just now" at bounding box center [758, 377] width 82 height 6
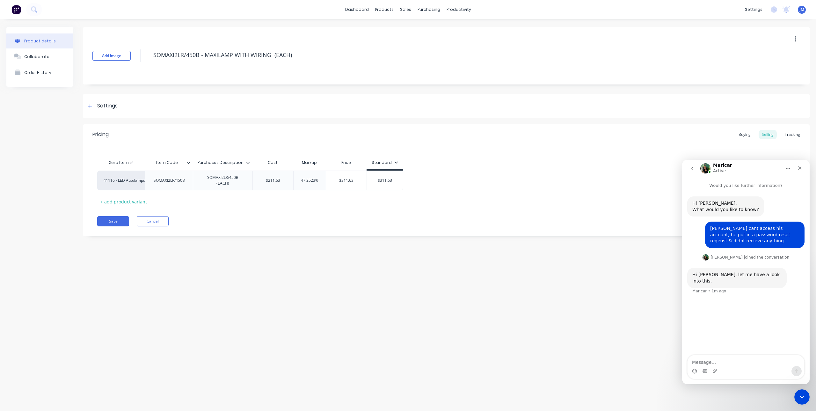
click at [568, 261] on div "Product details Collaborate Order History Add image SOMAXI2LR/450B - MAXILAMP W…" at bounding box center [408, 208] width 816 height 379
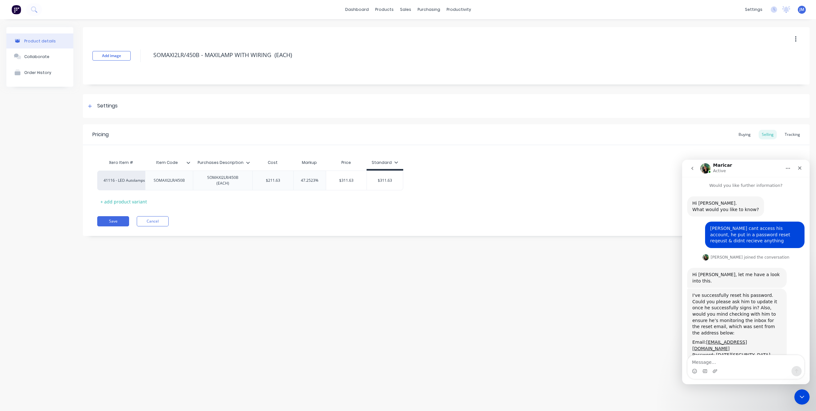
scroll to position [1, 0]
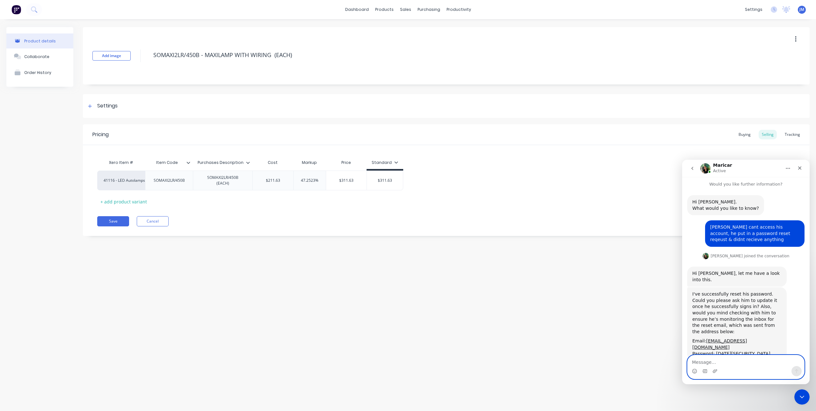
click at [718, 362] on textarea "Message…" at bounding box center [746, 360] width 117 height 11
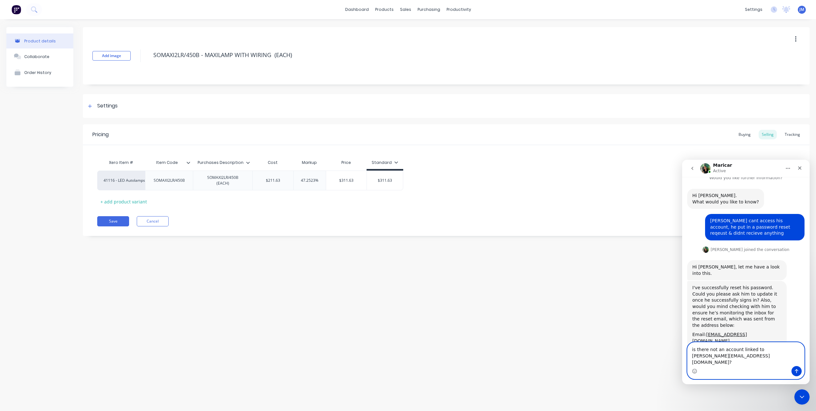
type textarea "is there not an account linked to shane@sjrindustries.com.au?"
click at [753, 363] on textarea "is there not an account linked to shane@sjrindustries.com.au?" at bounding box center [746, 355] width 117 height 24
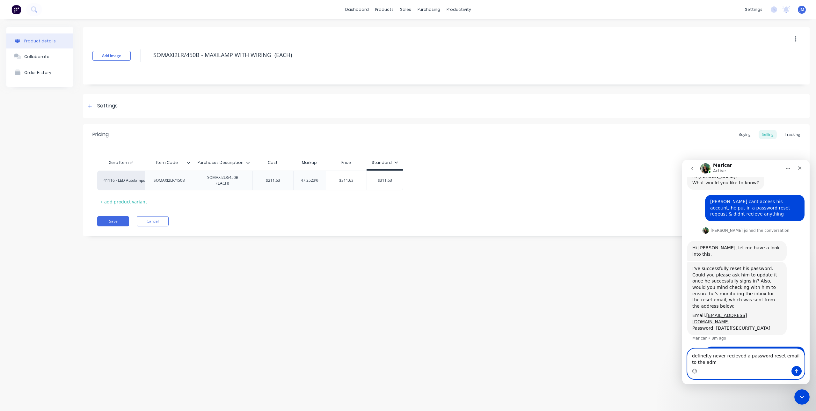
scroll to position [33, 0]
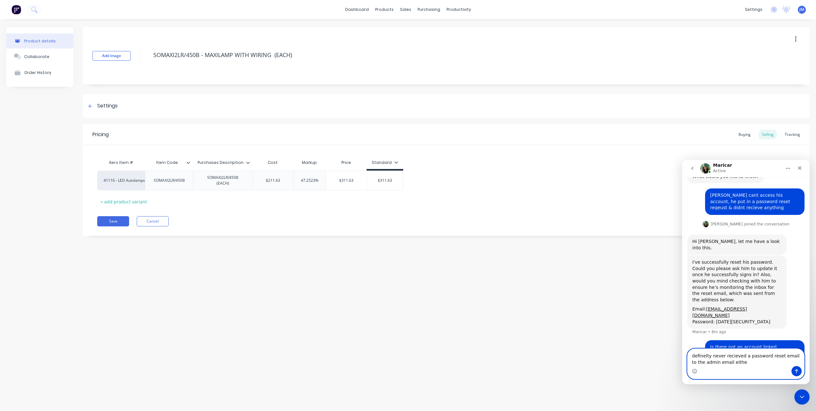
type textarea "definelty never recieved a password reset email to the admin email either"
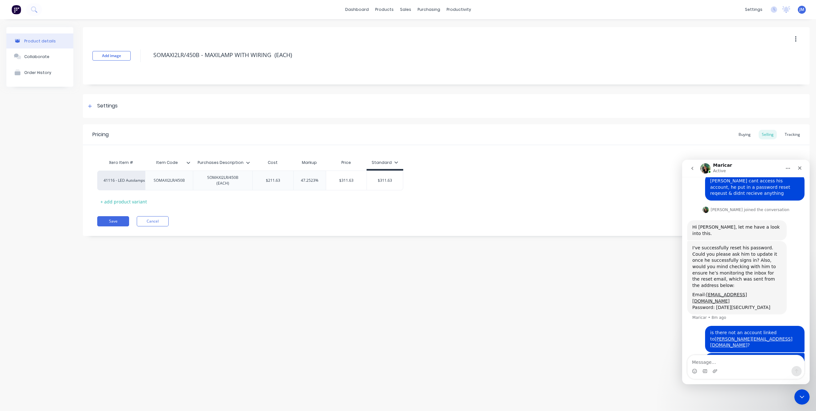
drag, startPoint x: 549, startPoint y: 245, endPoint x: 543, endPoint y: 245, distance: 6.4
click at [549, 245] on div "Add image SOMAXI2LR/450B - MAXILAMP WITH WIRING (EACH) Settings Product Options…" at bounding box center [446, 136] width 727 height 218
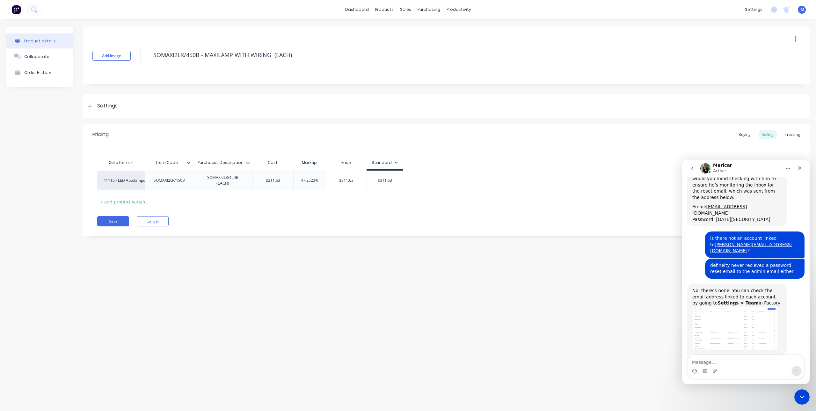
scroll to position [190, 0]
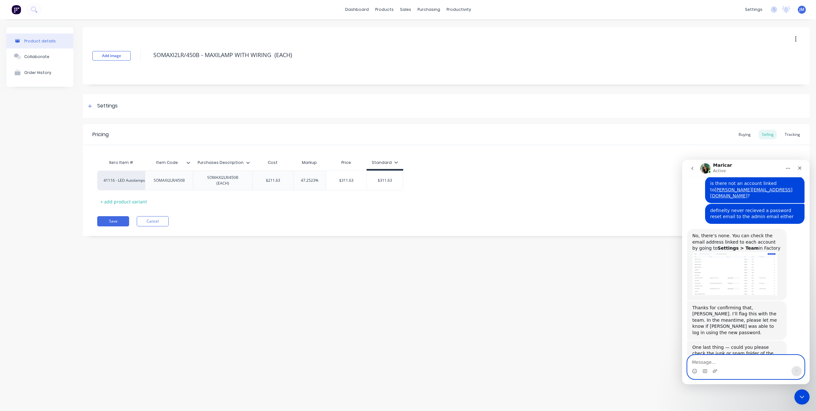
click at [716, 360] on textarea "Message…" at bounding box center [746, 360] width 117 height 11
type textarea "a"
click at [697, 360] on textarea "a" at bounding box center [746, 360] width 117 height 11
type textarea "first thing I checked, it wasnt there"
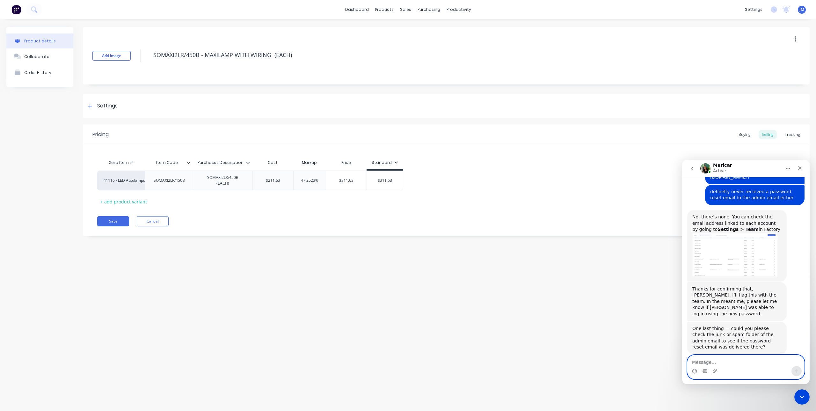
scroll to position [210, 0]
click at [753, 9] on div "settings" at bounding box center [754, 10] width 24 height 10
type textarea "x"
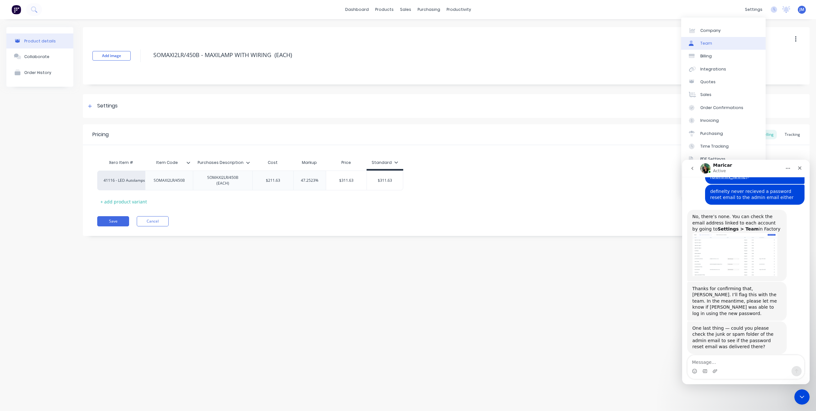
click at [707, 42] on div "Team" at bounding box center [707, 44] width 12 height 6
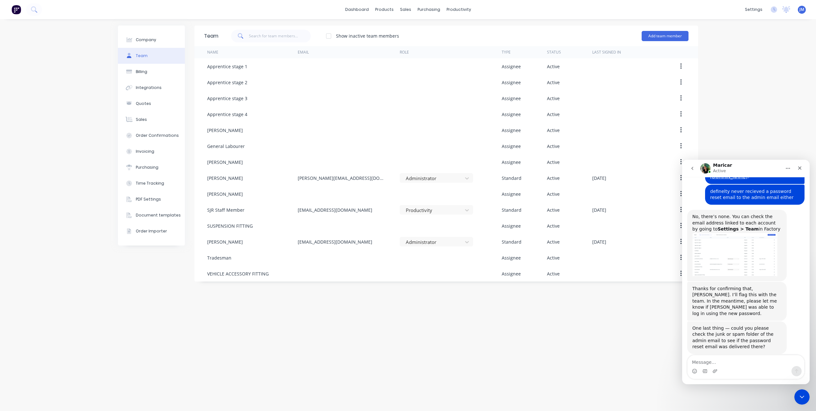
click at [119, 309] on div "Company Team Billing Integrations Quotes Sales Order Confirmations Invoicing Pu…" at bounding box center [151, 215] width 67 height 379
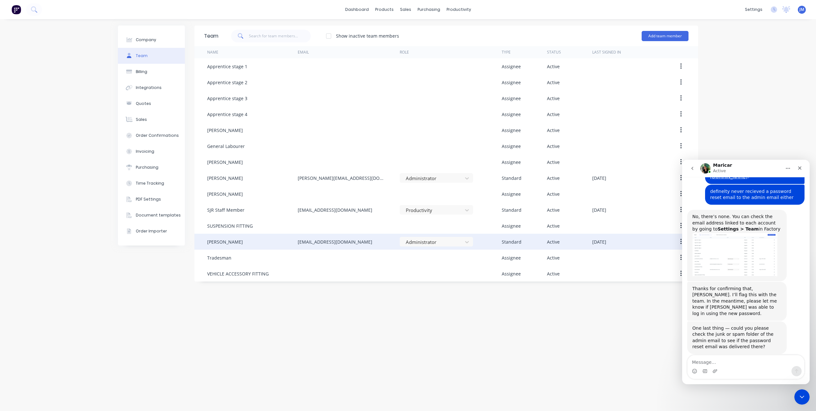
click at [287, 241] on div "[PERSON_NAME]" at bounding box center [252, 242] width 91 height 16
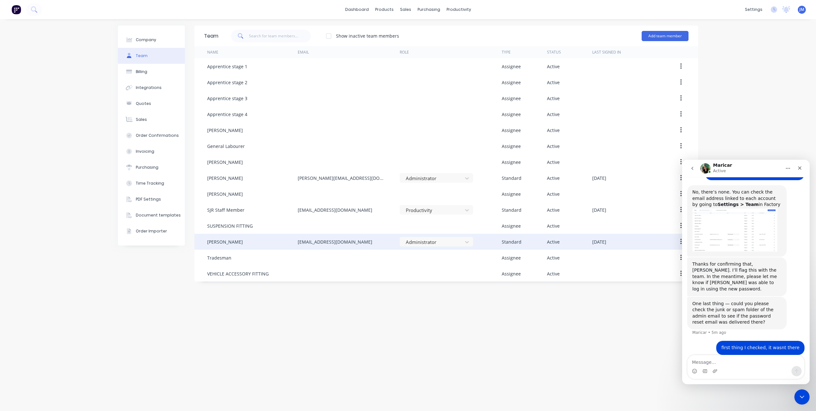
scroll to position [210, 0]
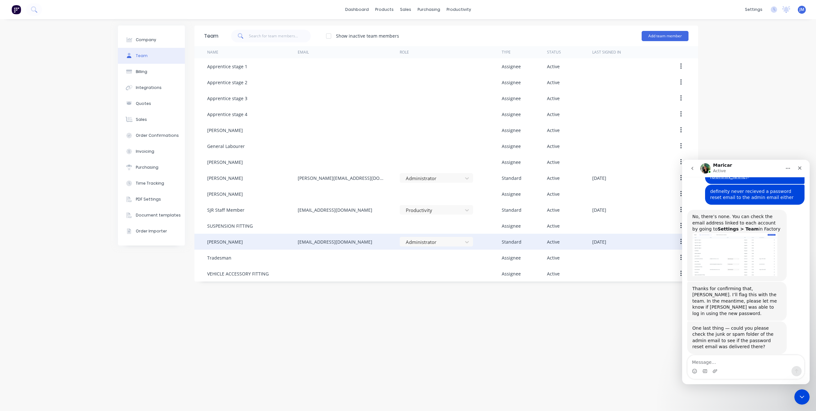
click at [310, 241] on div "admin@sjrindustries.com.au" at bounding box center [335, 242] width 75 height 7
click at [681, 243] on icon "button" at bounding box center [682, 241] width 2 height 7
click at [664, 257] on div "Edit" at bounding box center [658, 258] width 49 height 9
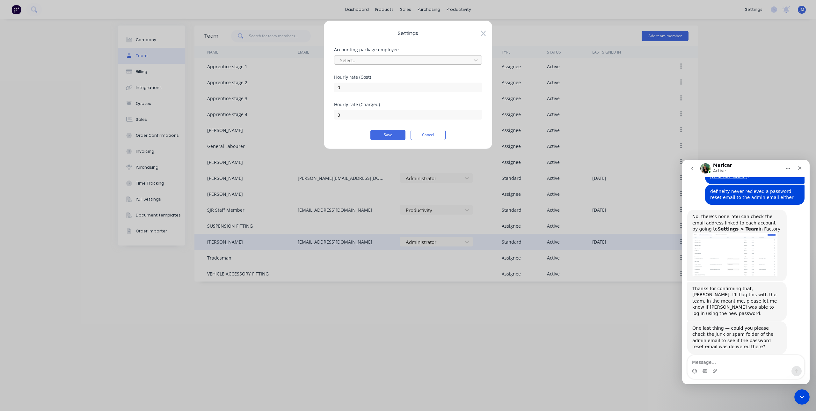
click at [398, 62] on div at bounding box center [404, 60] width 129 height 8
click at [365, 144] on div "[PERSON_NAME]" at bounding box center [408, 146] width 148 height 12
click at [432, 134] on button "Cancel" at bounding box center [428, 135] width 35 height 10
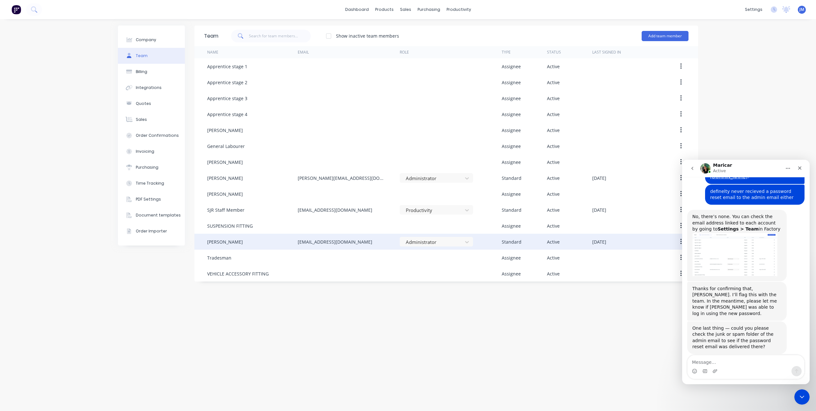
click at [804, 400] on icon "Close Intercom Messenger" at bounding box center [803, 397] width 8 height 8
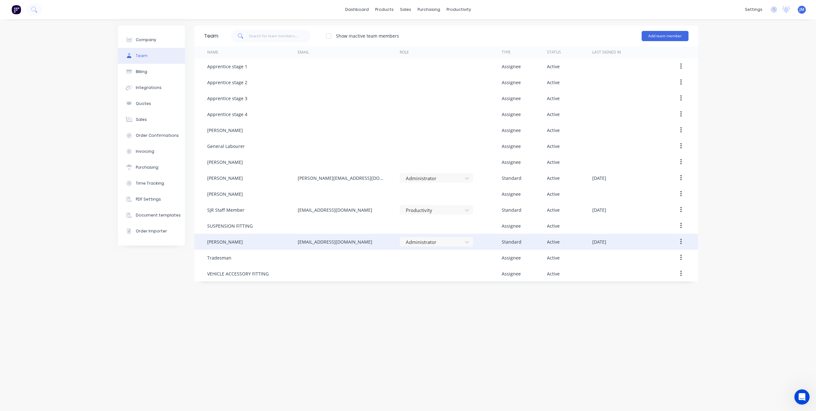
click at [683, 245] on button "button" at bounding box center [681, 241] width 15 height 11
click at [659, 281] on div "Delete" at bounding box center [658, 283] width 49 height 9
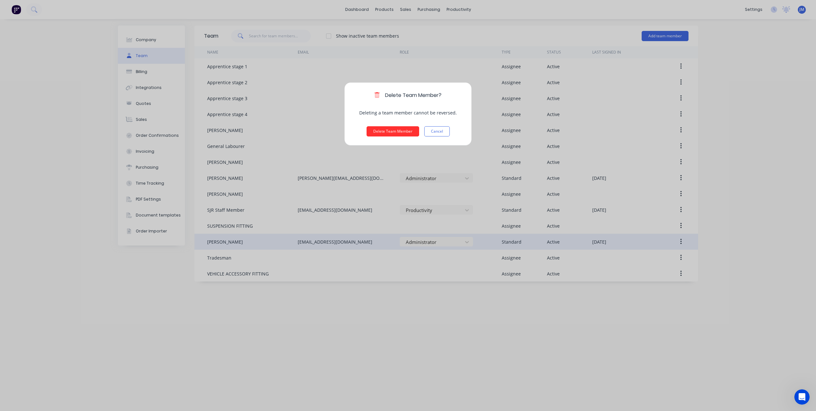
click at [399, 131] on button "Delete Team Member" at bounding box center [393, 131] width 53 height 10
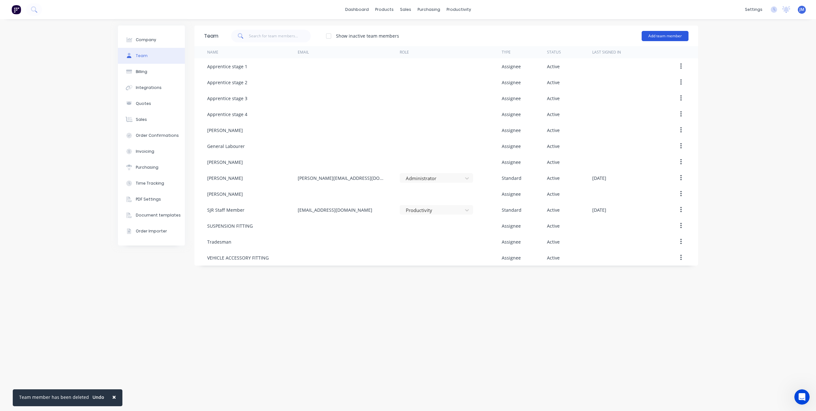
click at [657, 35] on button "Add team member" at bounding box center [665, 36] width 47 height 10
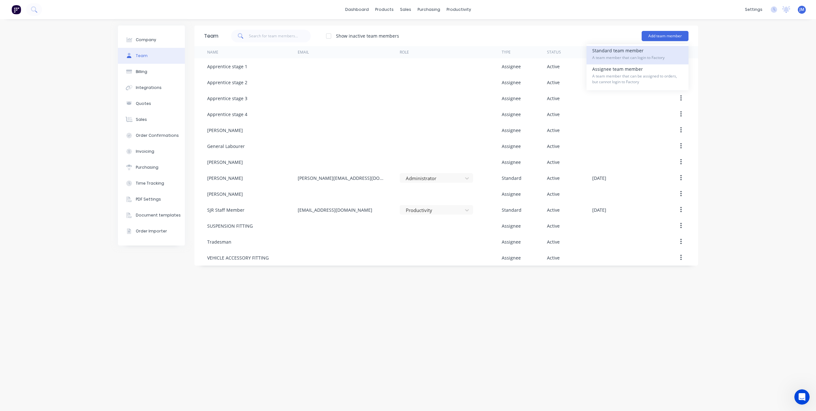
click at [644, 56] on span "A team member that can login to Factory" at bounding box center [638, 58] width 91 height 6
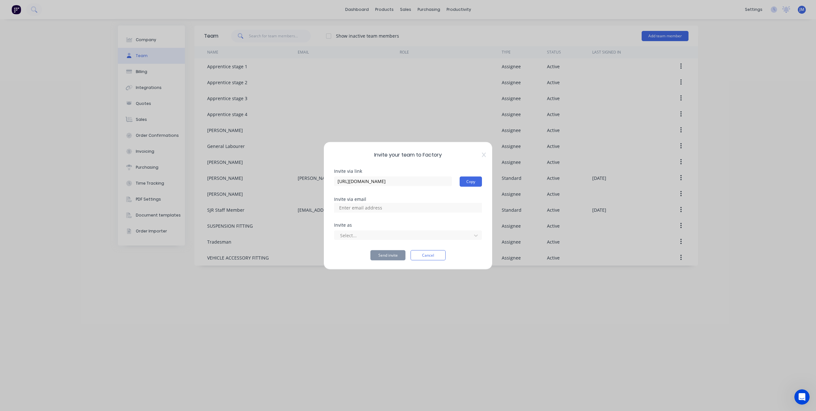
click at [410, 211] on div at bounding box center [408, 208] width 148 height 10
click at [371, 207] on input at bounding box center [368, 208] width 64 height 10
type input "Shane@sjrindustries.com.au"
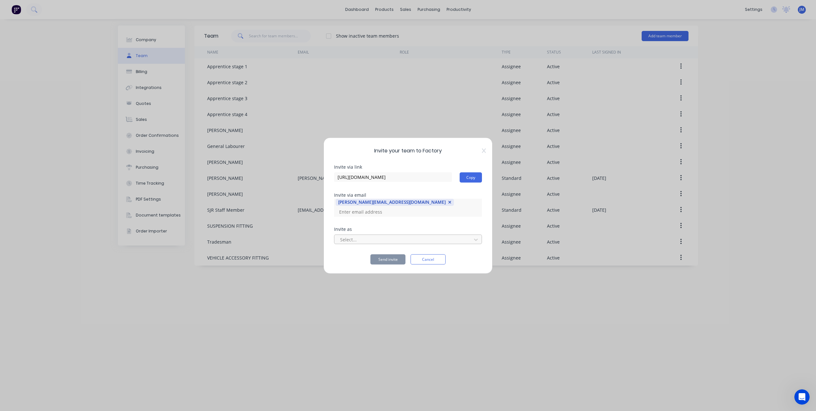
click at [376, 236] on div at bounding box center [404, 240] width 129 height 8
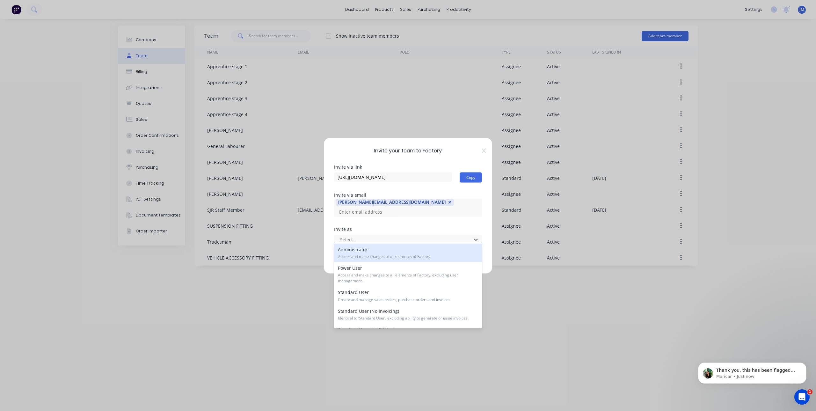
scroll to position [259, 0]
click at [411, 249] on div "Administrator Access and make changes to all elements of Factory." at bounding box center [408, 253] width 148 height 18
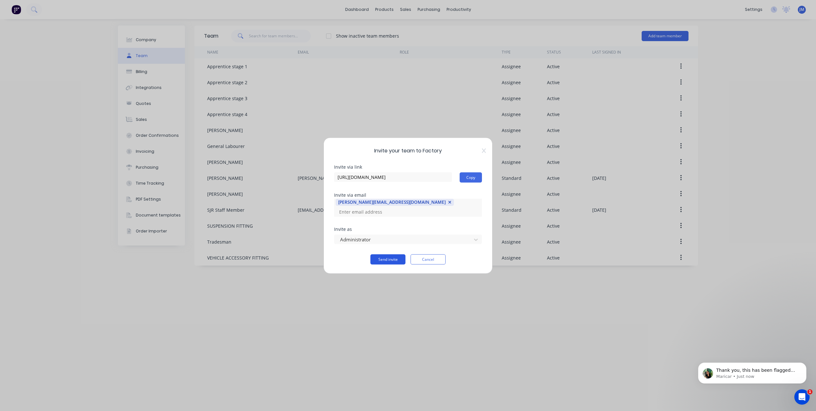
click at [382, 256] on button "Send invite" at bounding box center [388, 259] width 35 height 10
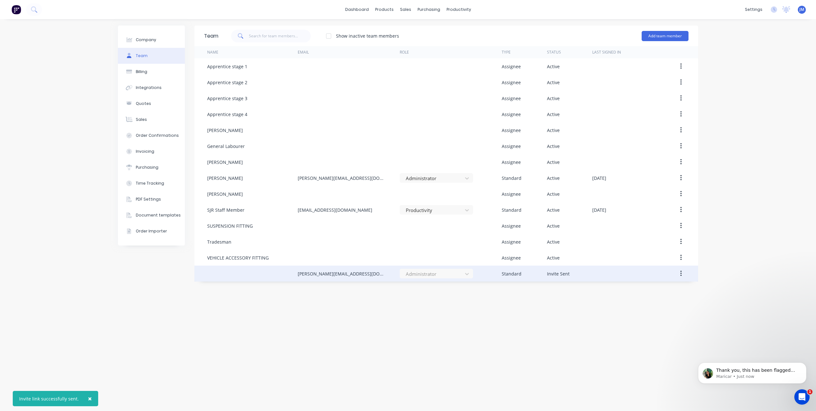
scroll to position [235, 0]
click at [242, 273] on div at bounding box center [252, 274] width 91 height 16
click at [682, 271] on icon "button" at bounding box center [682, 273] width 2 height 7
click at [351, 332] on div "Team Show inactive team members Add team member Name Email Role Type Status Las…" at bounding box center [447, 215] width 504 height 379
click at [755, 369] on p "Thank you, this has been flagged with the team." at bounding box center [758, 370] width 82 height 6
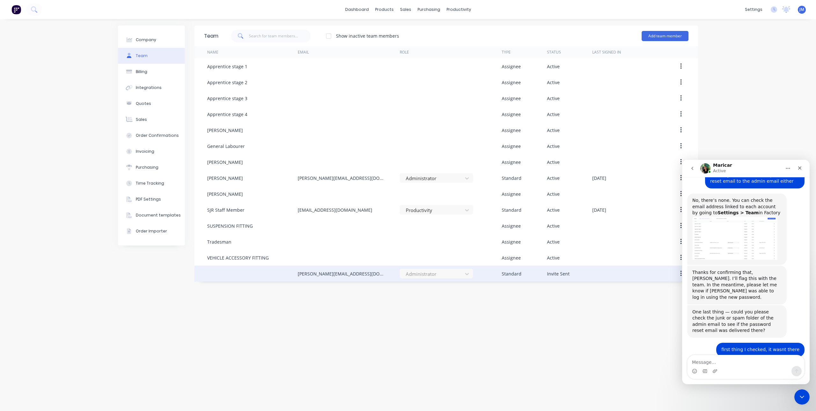
scroll to position [245, 0]
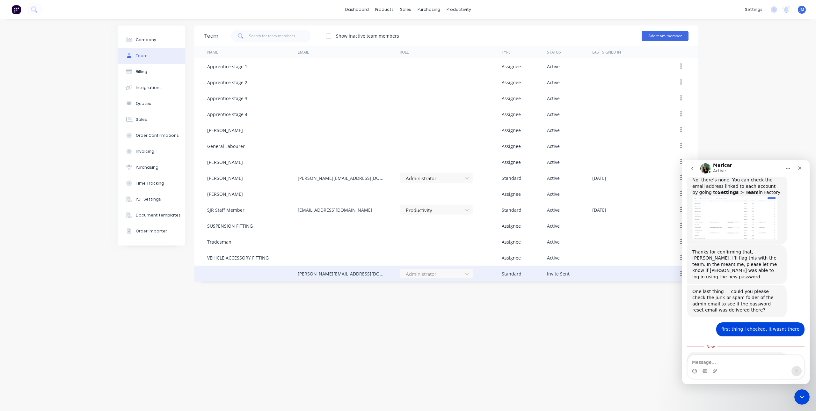
click at [721, 361] on textarea "Message…" at bounding box center [746, 360] width 117 height 11
click at [782, 364] on textarea "I just deleted his account & resent an invite ti his email" at bounding box center [746, 357] width 117 height 17
type textarea "I just deleted his account & resent an invite to his email"
click at [797, 369] on icon "Send a message…" at bounding box center [796, 371] width 5 height 5
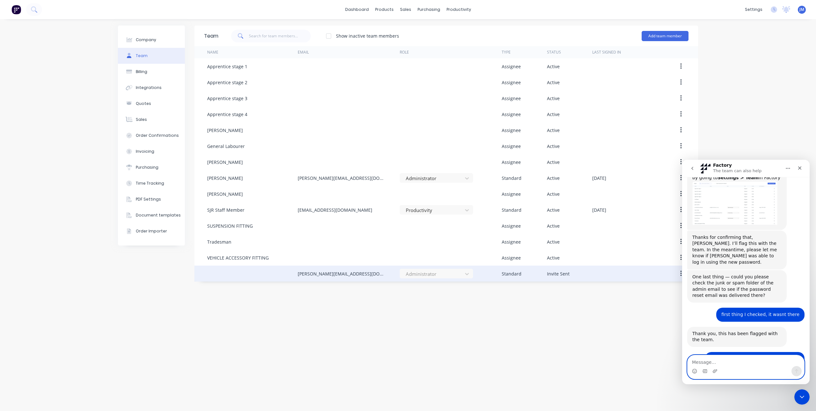
scroll to position [279, 0]
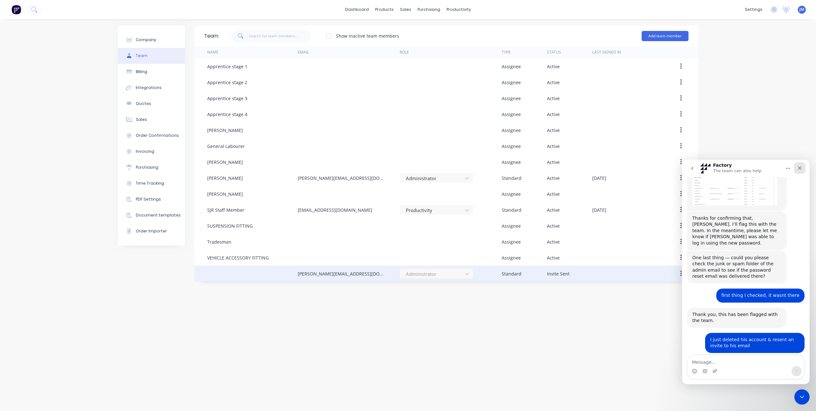
click at [800, 167] on icon "Close" at bounding box center [800, 168] width 5 height 5
